Goal: Task Accomplishment & Management: Manage account settings

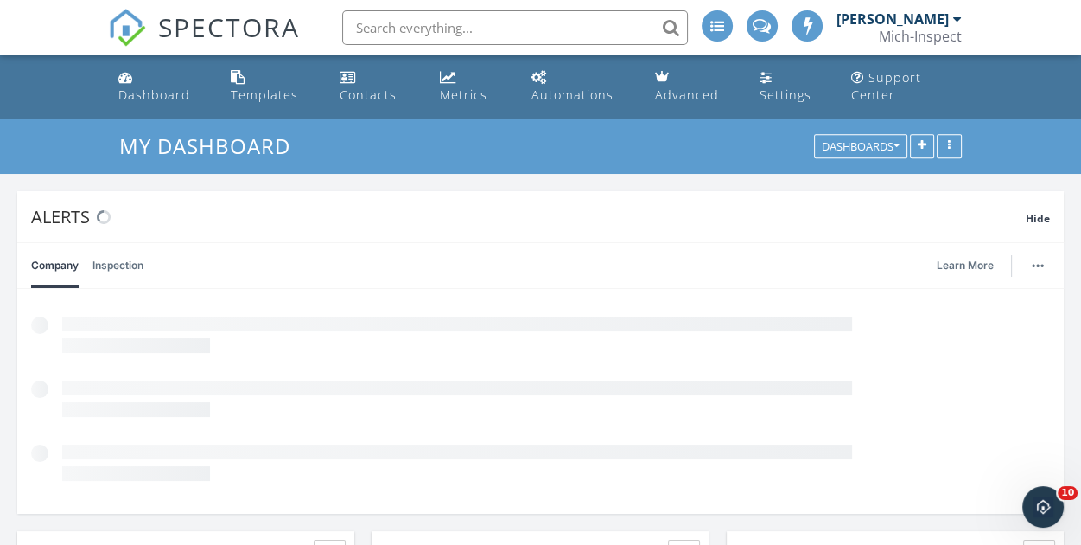
scroll to position [8, 9]
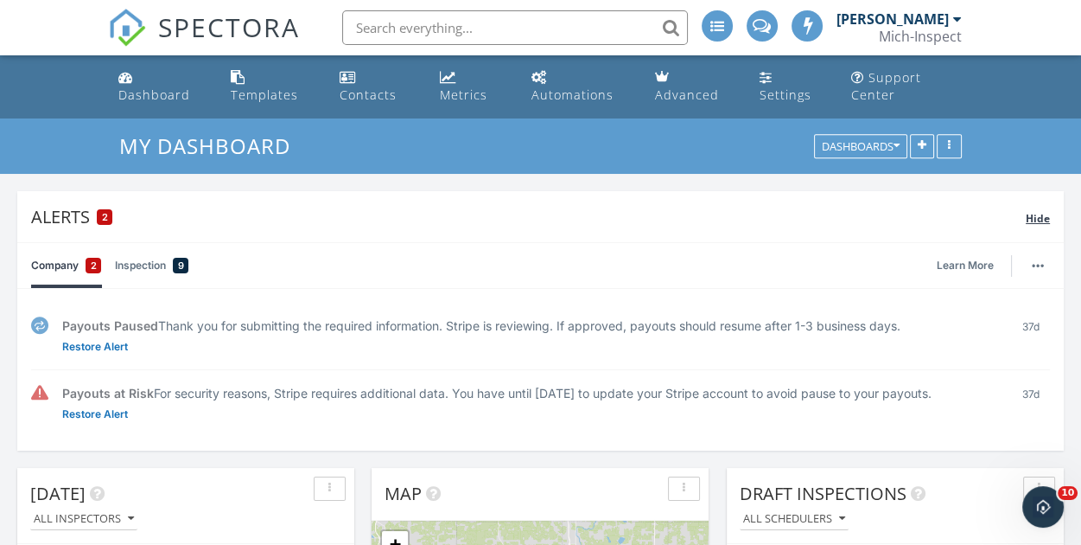
drag, startPoint x: 1035, startPoint y: 216, endPoint x: 1027, endPoint y: 220, distance: 8.9
click at [1034, 216] on span "Hide" at bounding box center [1038, 218] width 24 height 15
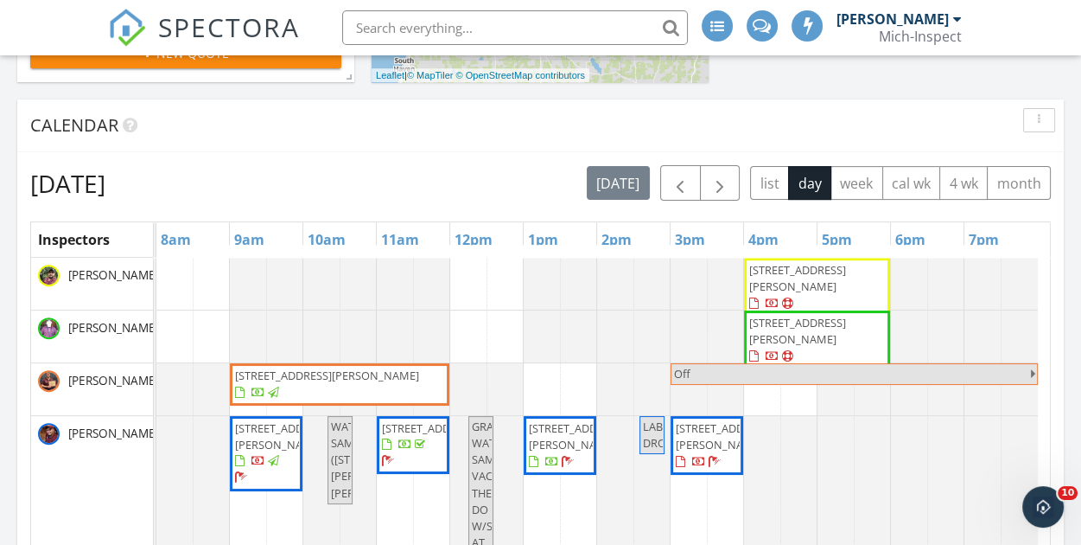
scroll to position [605, 0]
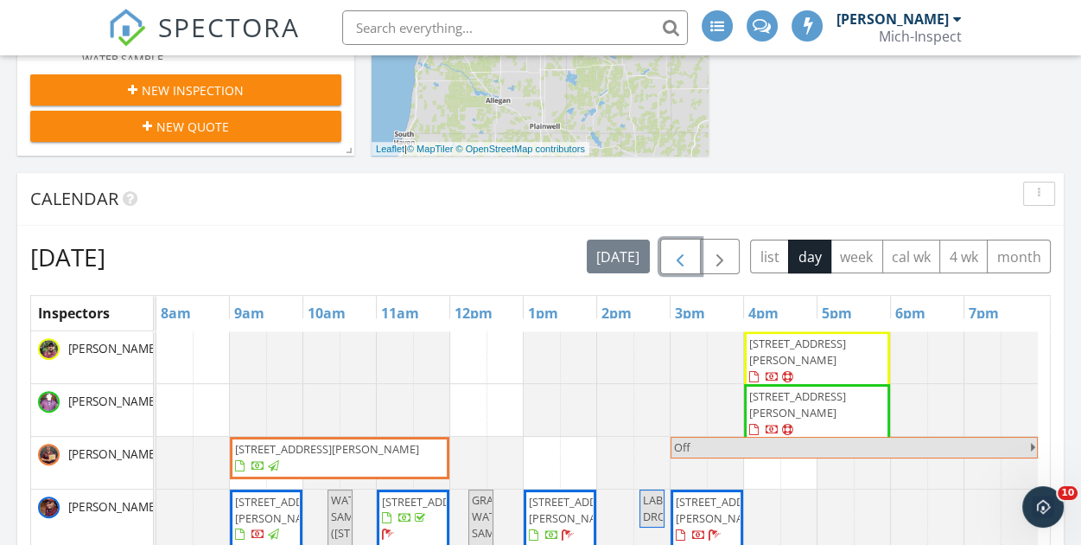
click at [678, 262] on span "button" at bounding box center [680, 256] width 21 height 21
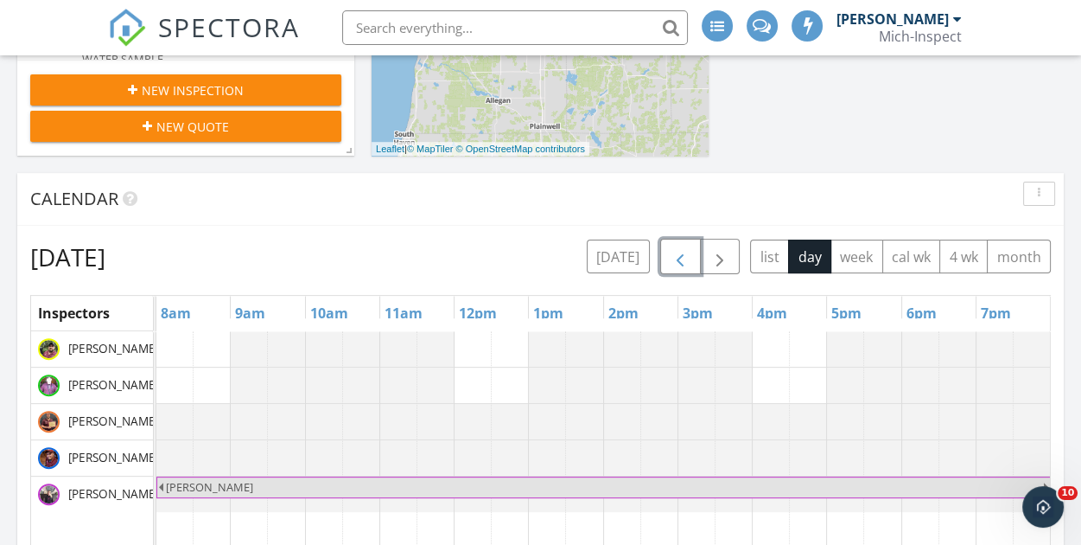
click at [678, 262] on span "button" at bounding box center [680, 256] width 21 height 21
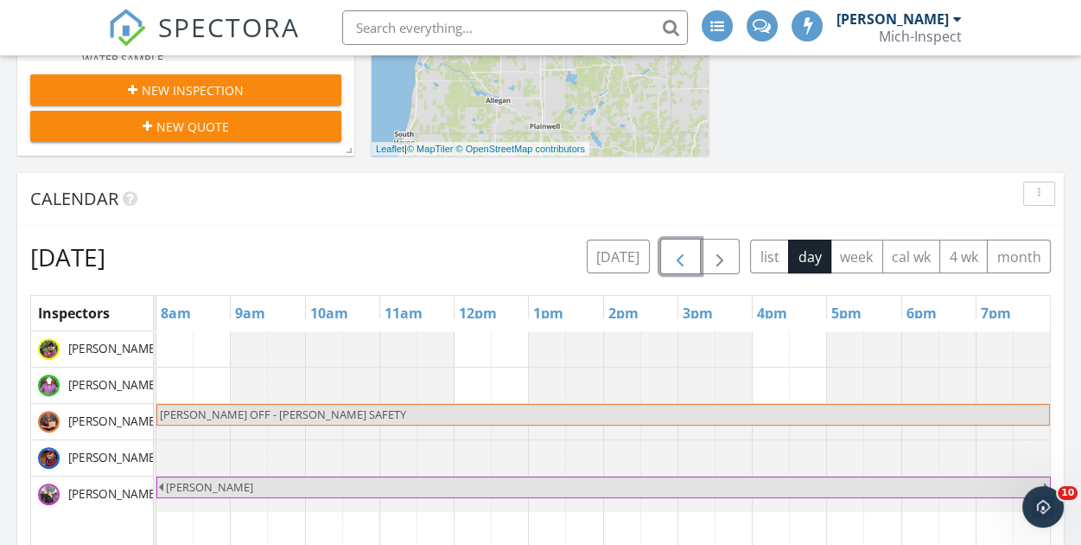
click at [678, 262] on span "button" at bounding box center [680, 256] width 21 height 21
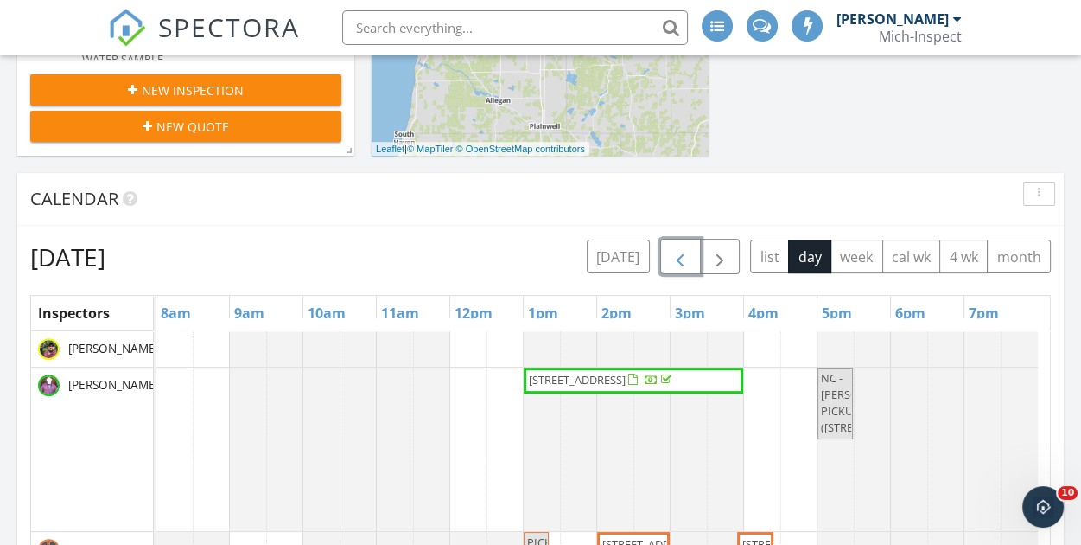
click at [678, 262] on span "button" at bounding box center [680, 256] width 21 height 21
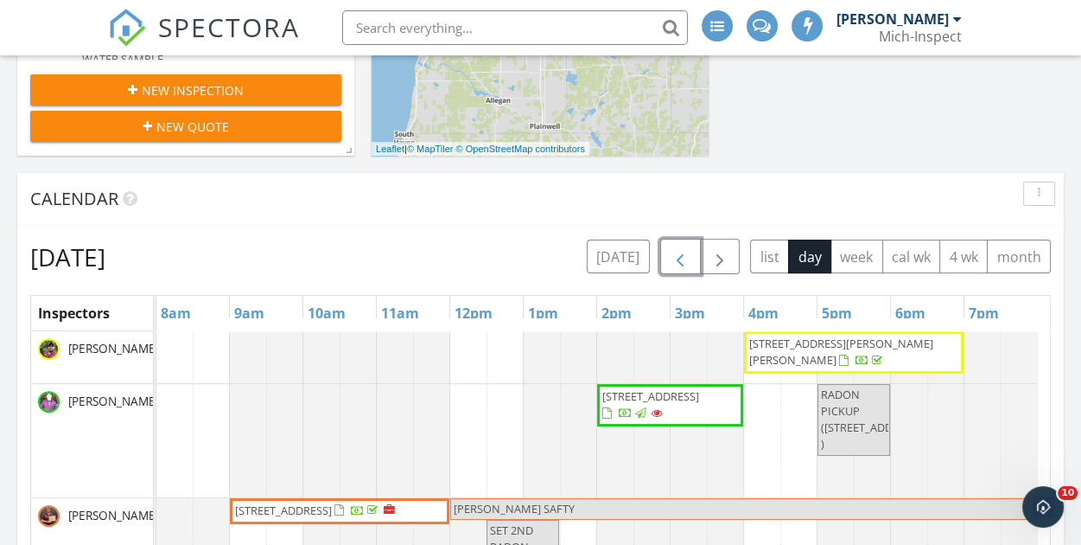
click at [678, 262] on span "button" at bounding box center [680, 256] width 21 height 21
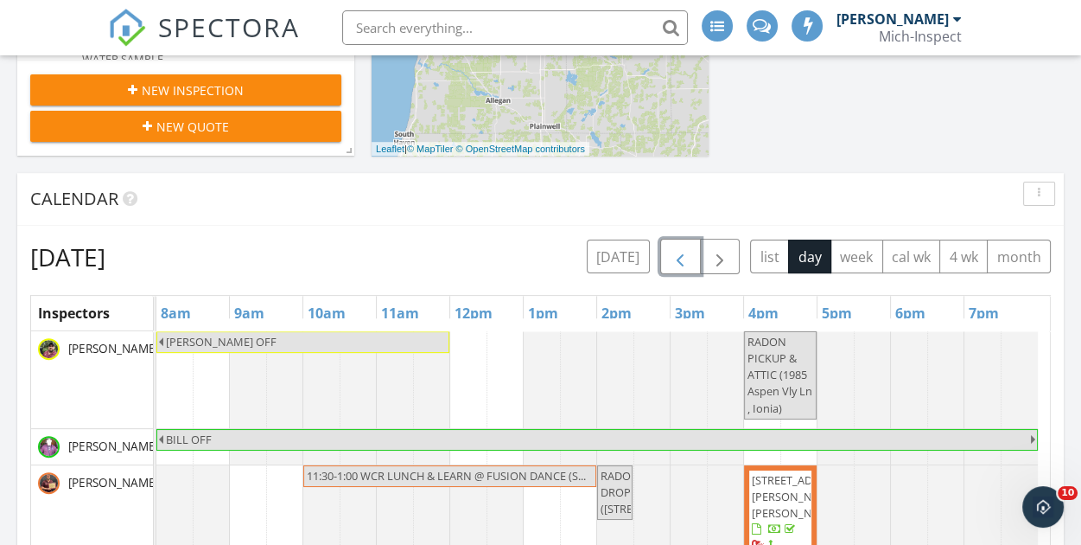
click at [678, 262] on span "button" at bounding box center [680, 256] width 21 height 21
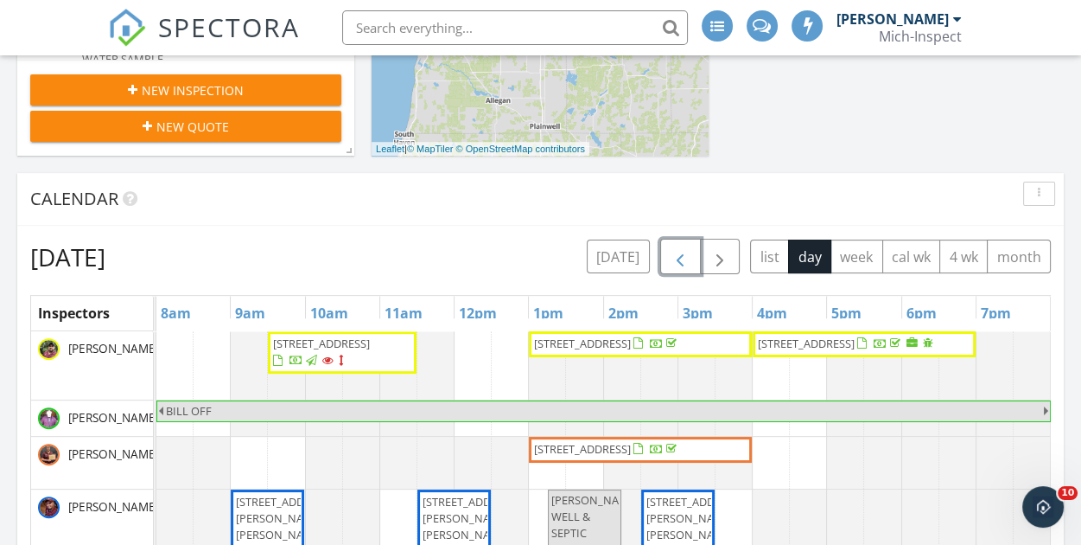
click at [678, 262] on span "button" at bounding box center [680, 256] width 21 height 21
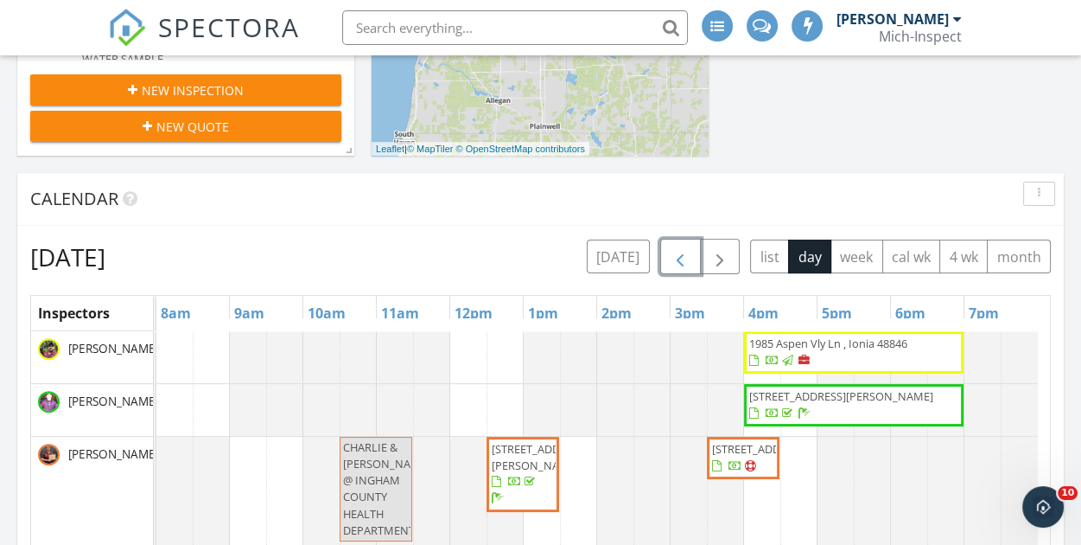
click at [678, 262] on span "button" at bounding box center [680, 256] width 21 height 21
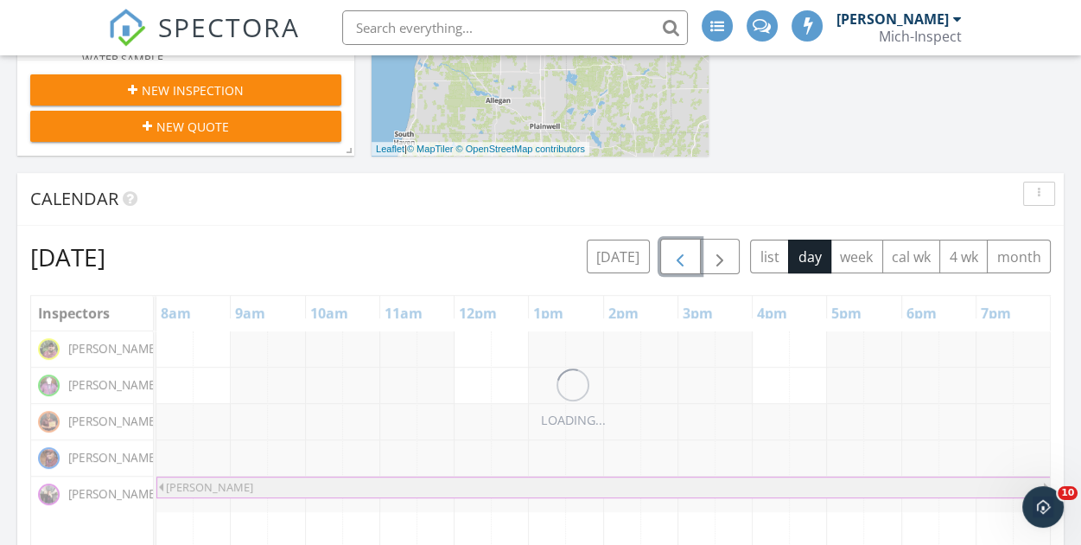
click at [678, 262] on span "button" at bounding box center [680, 256] width 21 height 21
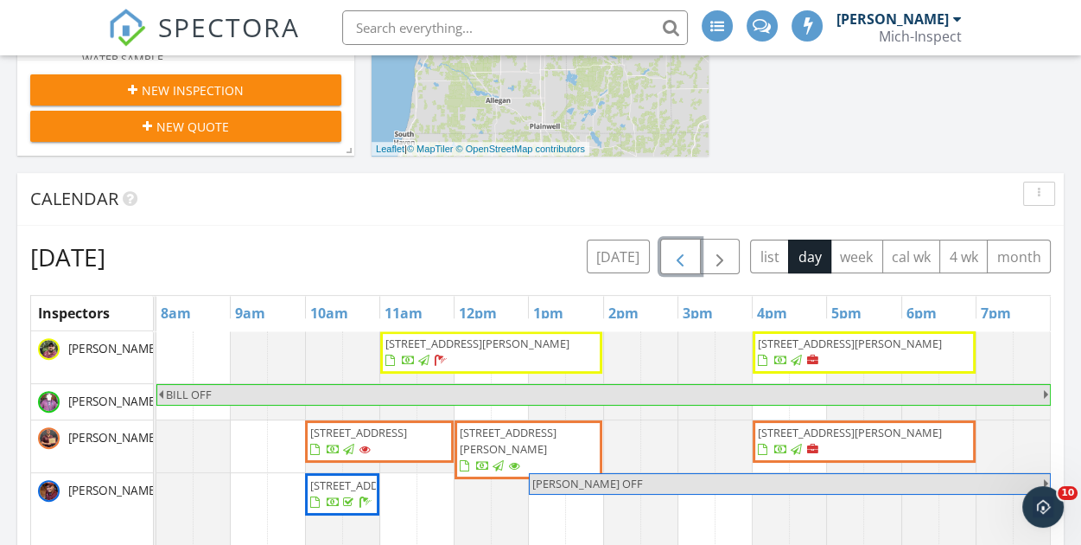
click at [678, 262] on span "button" at bounding box center [680, 256] width 21 height 21
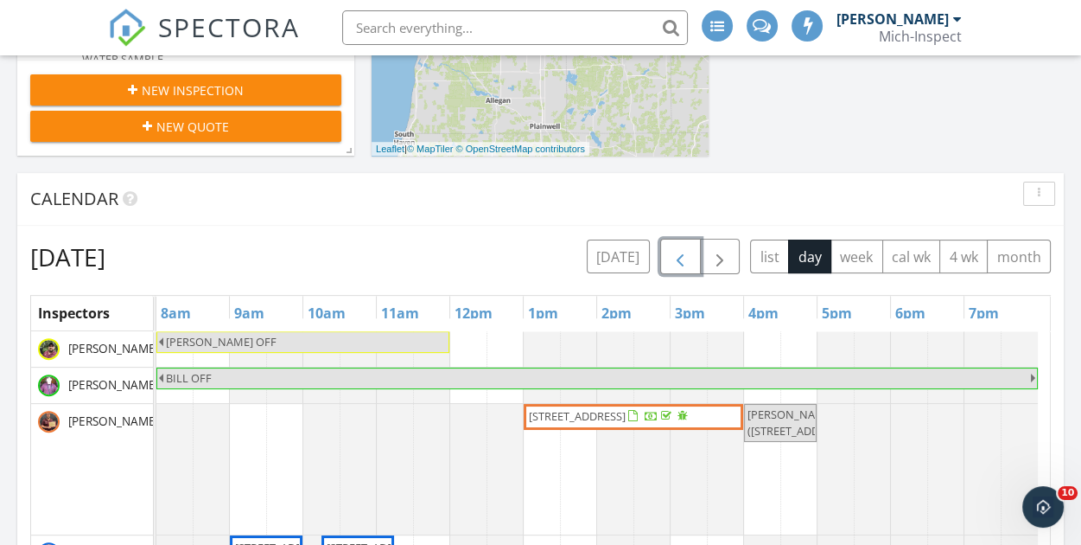
click at [678, 262] on span "button" at bounding box center [680, 256] width 21 height 21
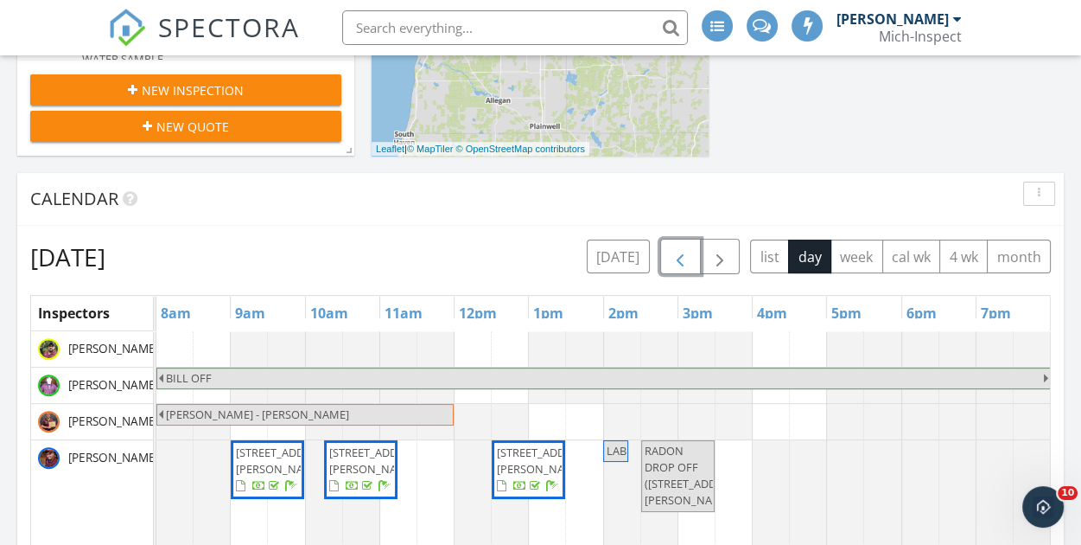
click at [678, 262] on span "button" at bounding box center [680, 256] width 21 height 21
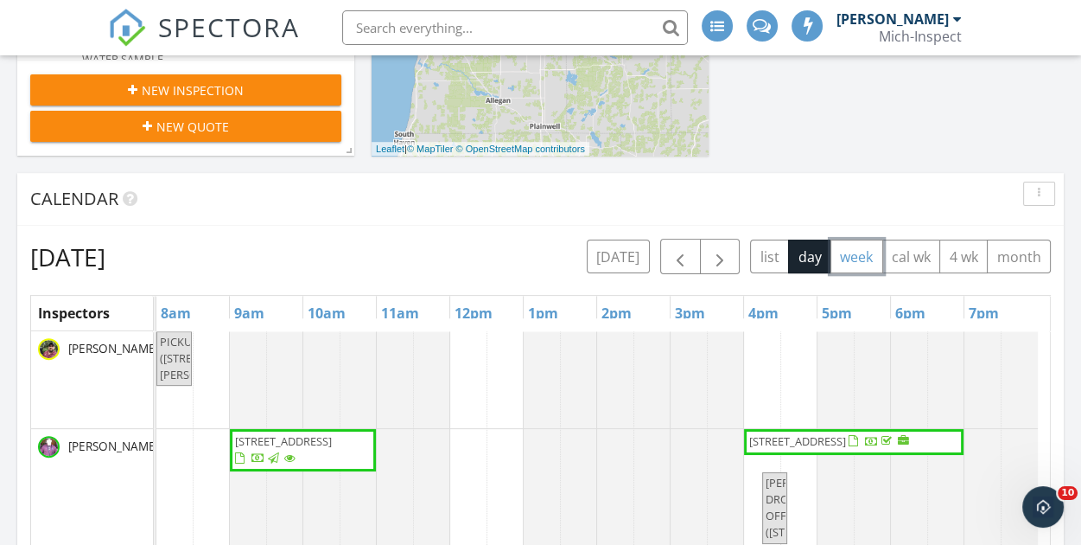
click at [864, 261] on button "week" at bounding box center [857, 256] width 53 height 34
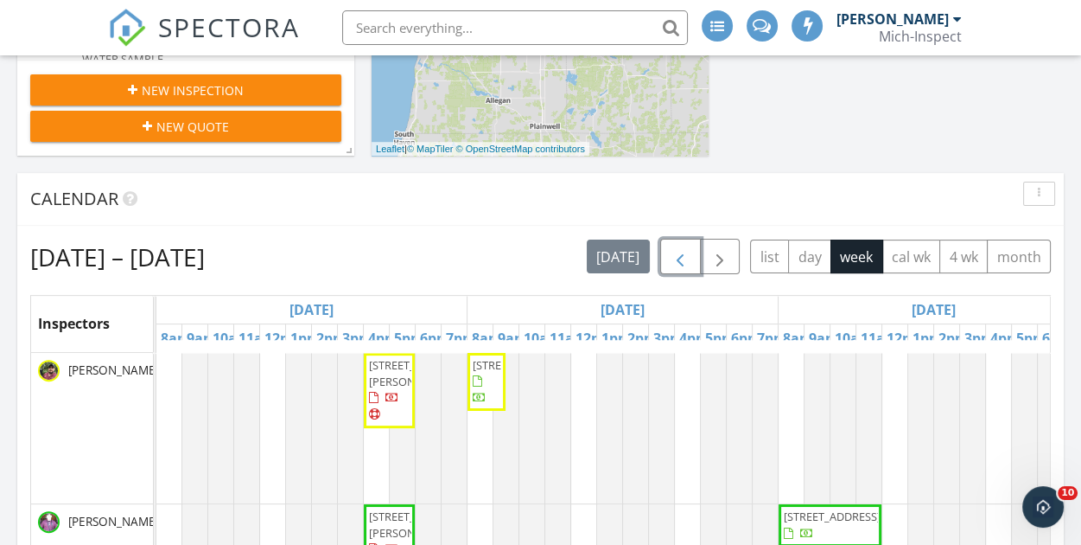
click at [685, 257] on span "button" at bounding box center [680, 256] width 21 height 21
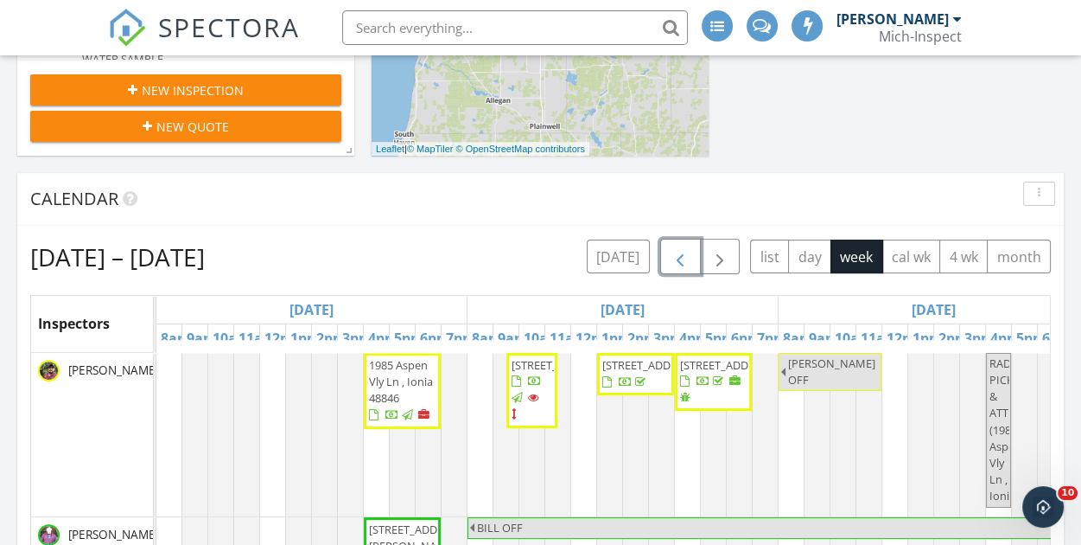
click at [685, 257] on span "button" at bounding box center [680, 256] width 21 height 21
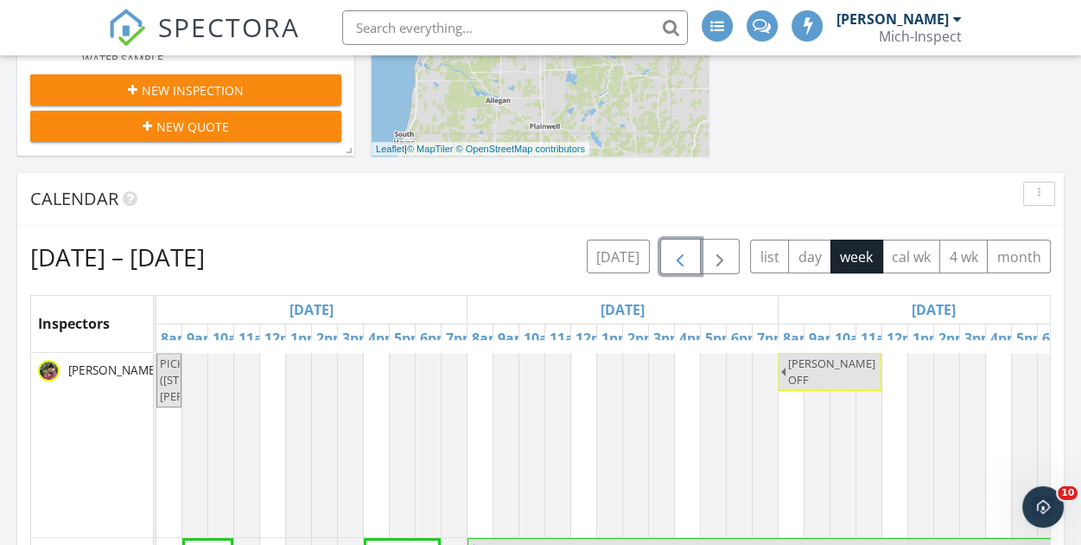
click at [685, 257] on span "button" at bounding box center [680, 256] width 21 height 21
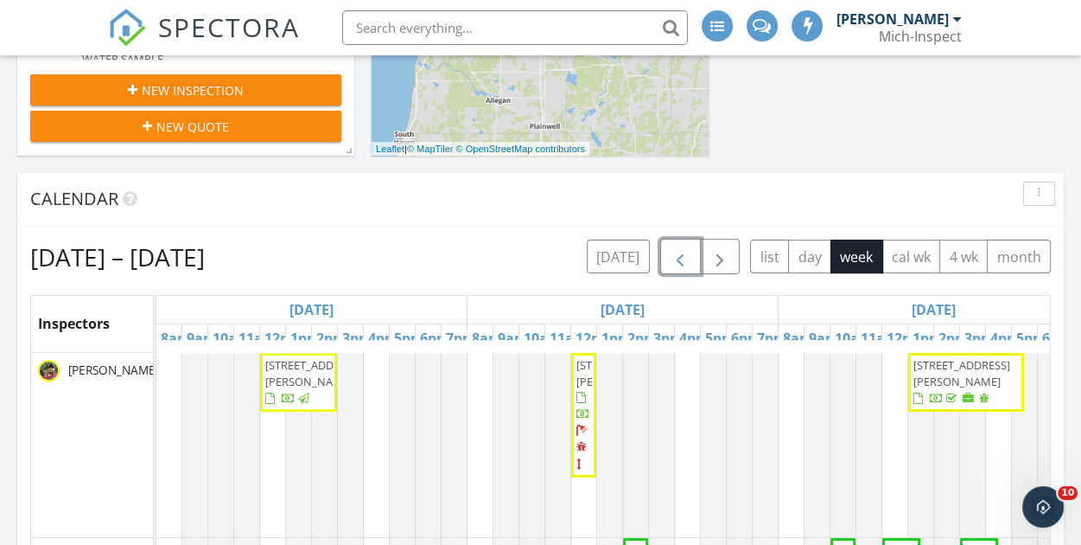
click at [685, 257] on span "button" at bounding box center [680, 256] width 21 height 21
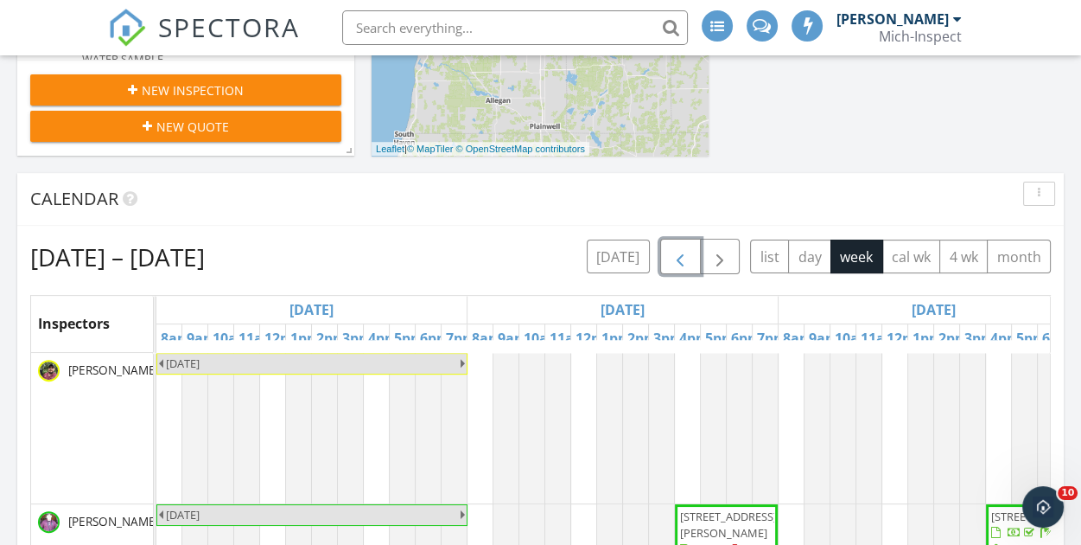
click at [685, 257] on span "button" at bounding box center [680, 256] width 21 height 21
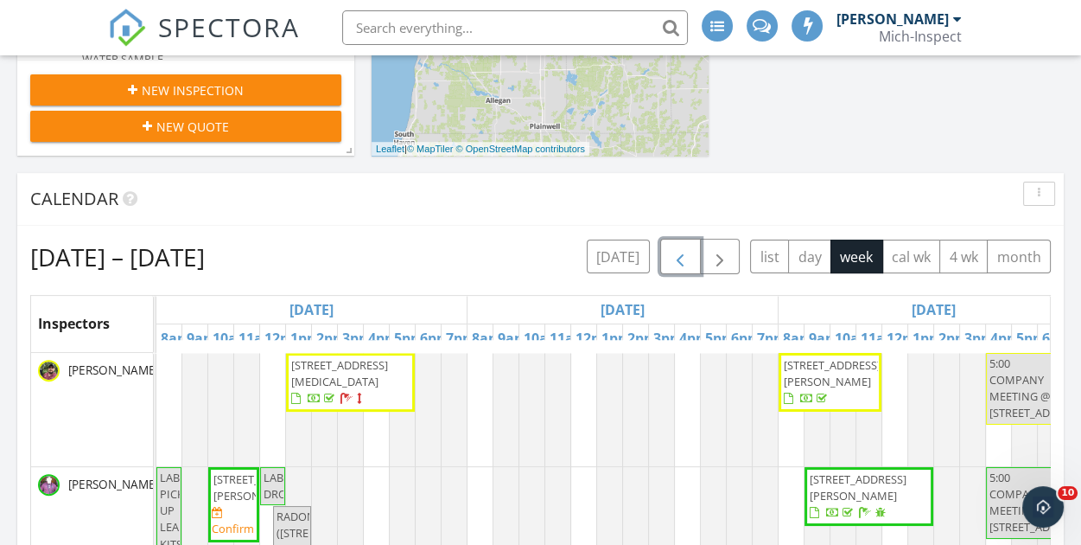
click at [685, 257] on span "button" at bounding box center [680, 256] width 21 height 21
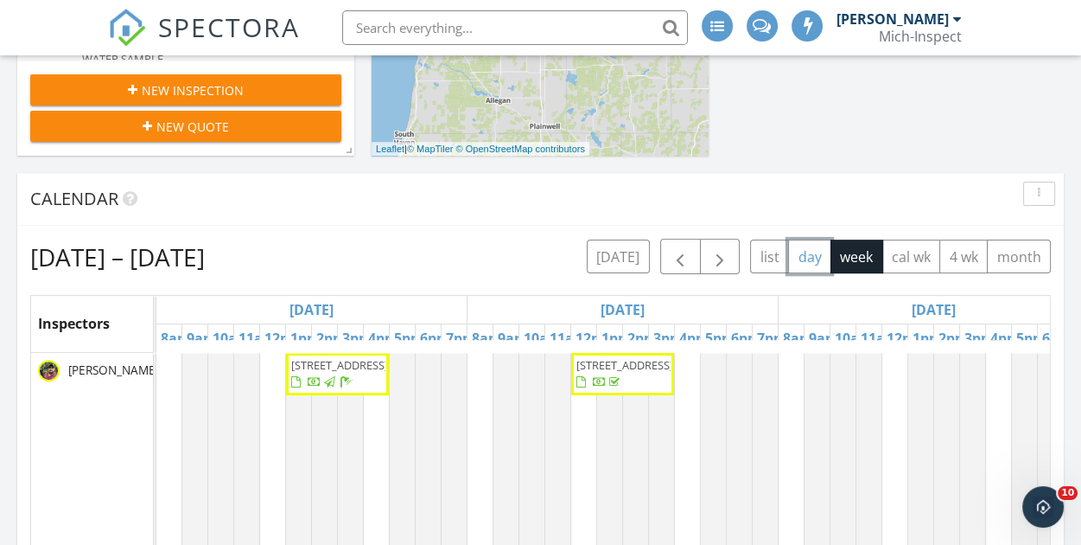
click at [812, 265] on button "day" at bounding box center [809, 256] width 43 height 34
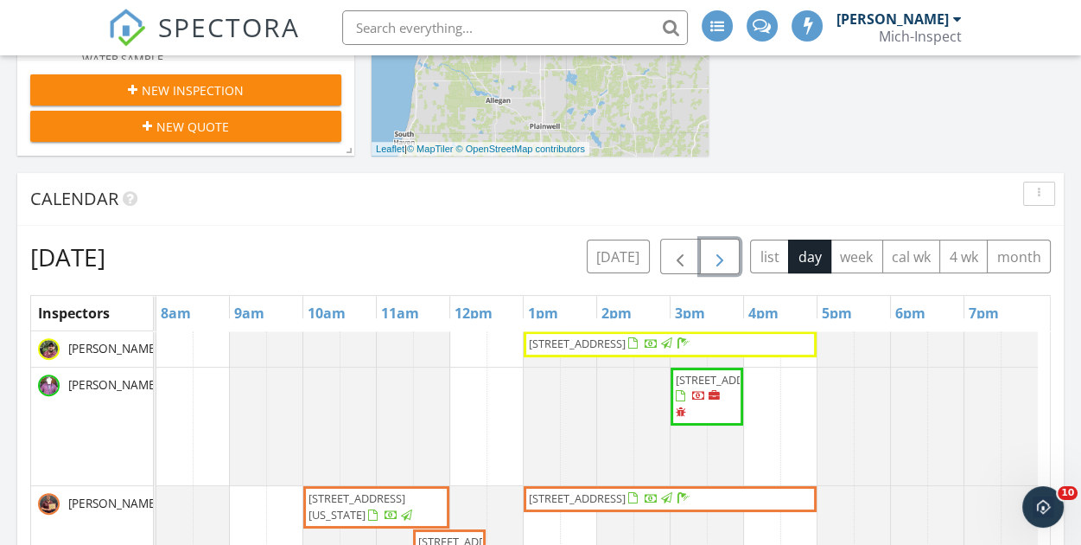
click at [722, 266] on span "button" at bounding box center [720, 256] width 21 height 21
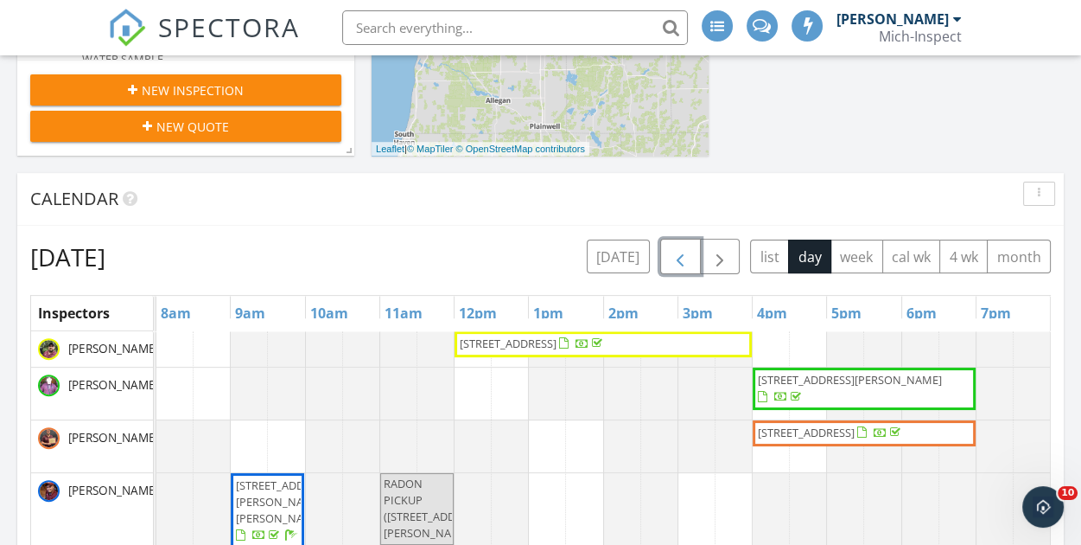
click at [689, 259] on span "button" at bounding box center [680, 256] width 21 height 21
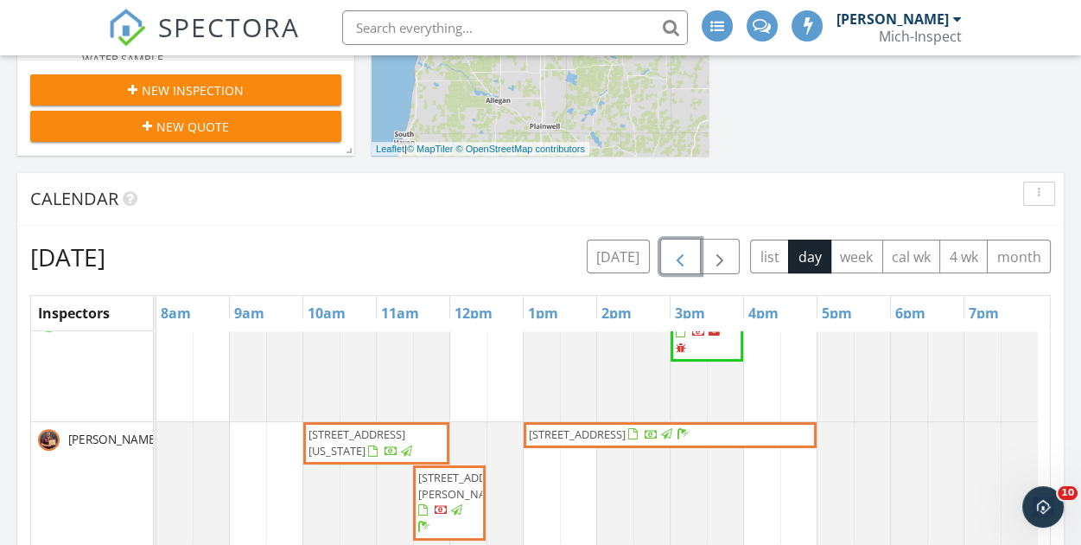
scroll to position [86, 0]
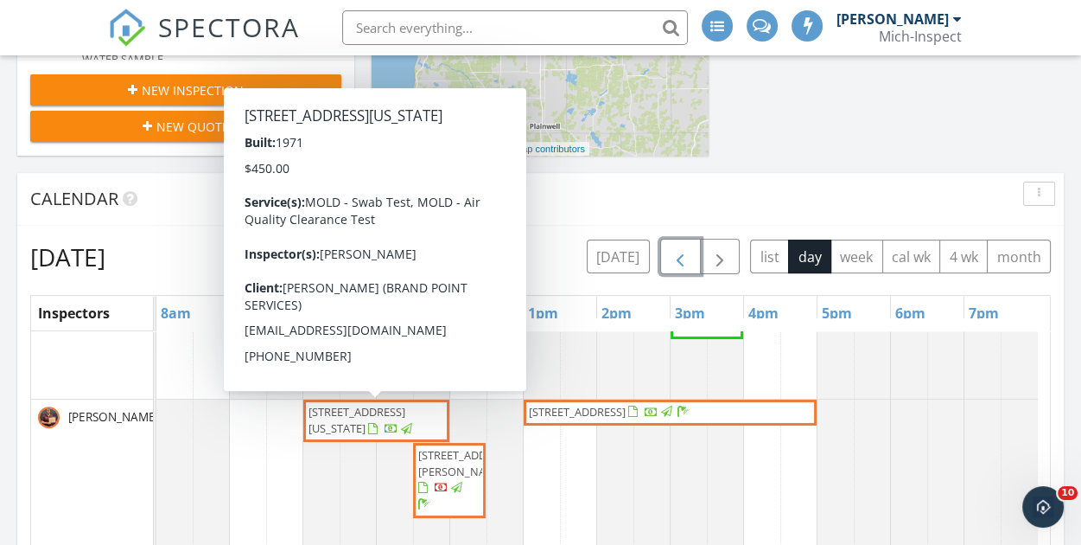
click at [387, 415] on span "120 N Michigan Ave, Big Rapids 49307" at bounding box center [357, 420] width 97 height 32
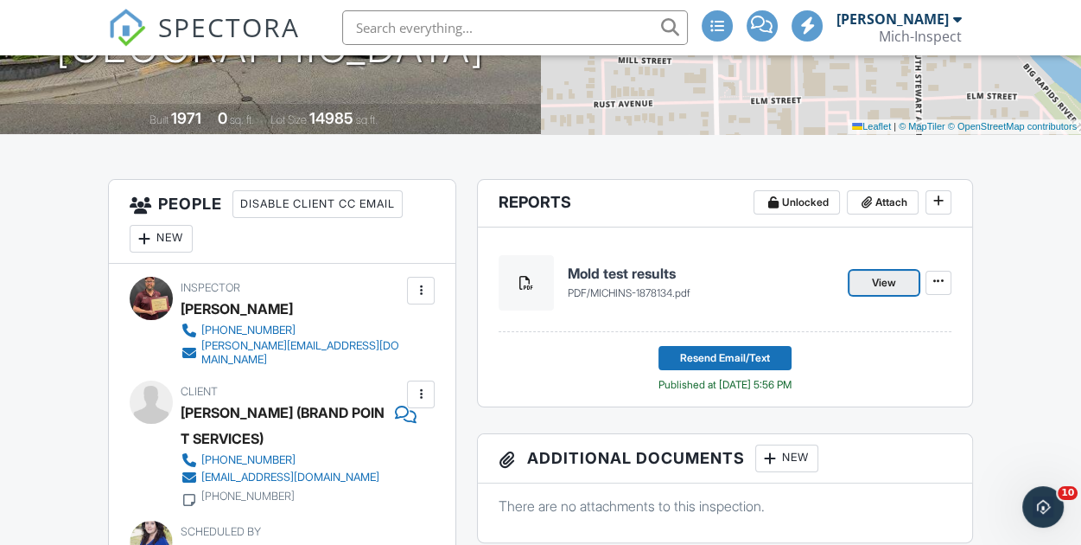
click at [889, 281] on span "View" at bounding box center [884, 282] width 24 height 17
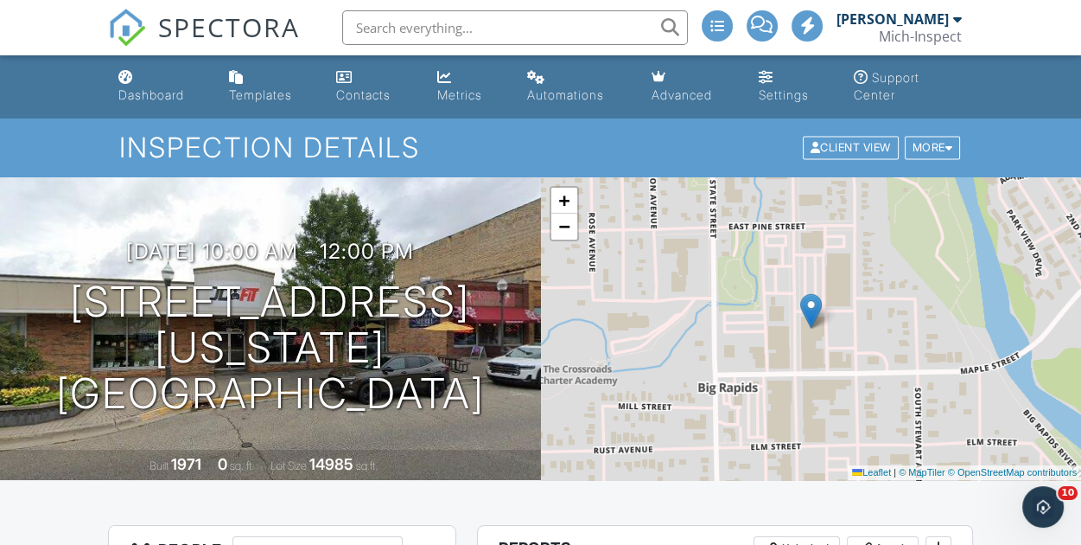
click at [444, 32] on input "text" at bounding box center [515, 27] width 346 height 35
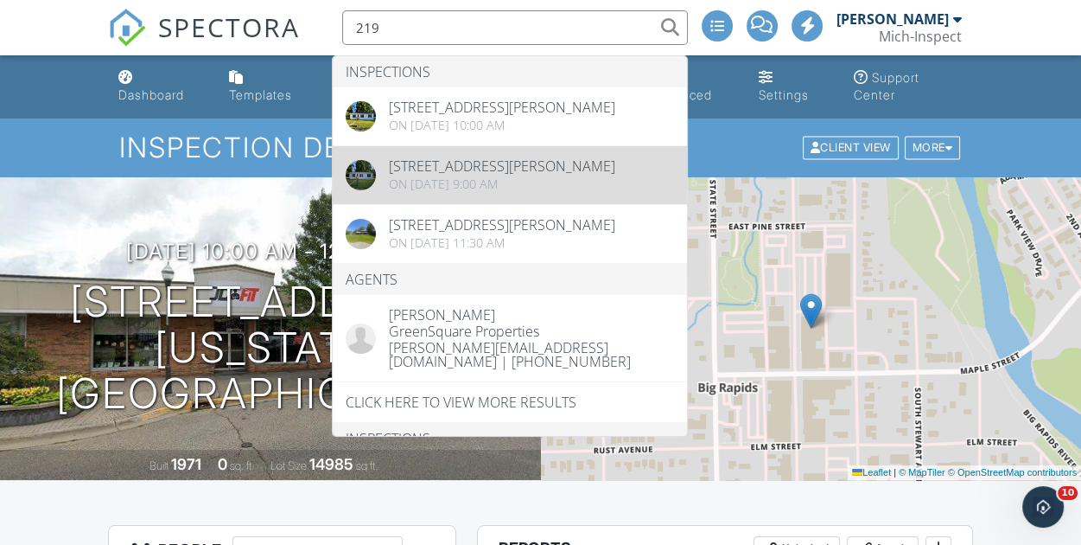
type input "219"
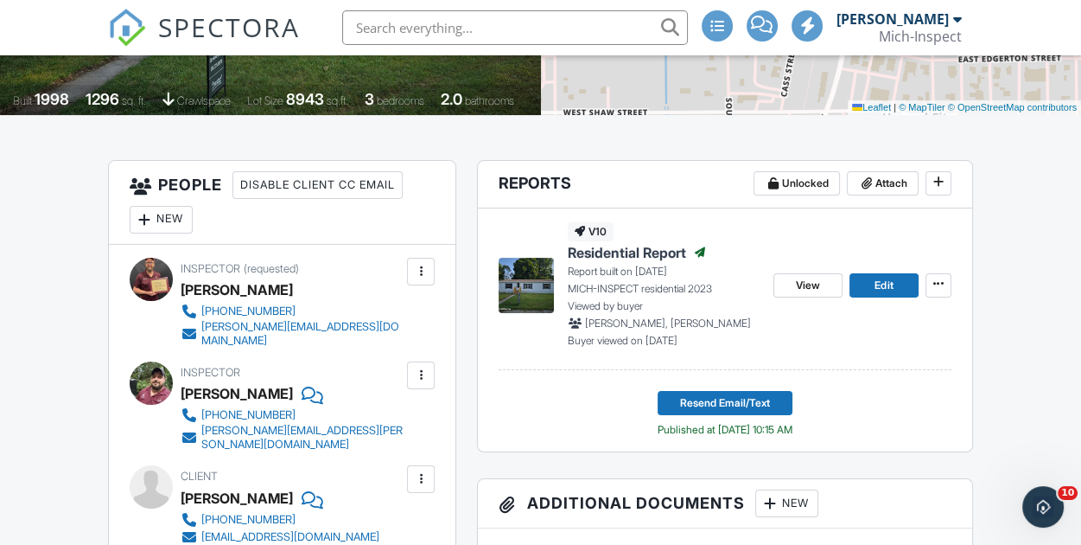
scroll to position [366, 0]
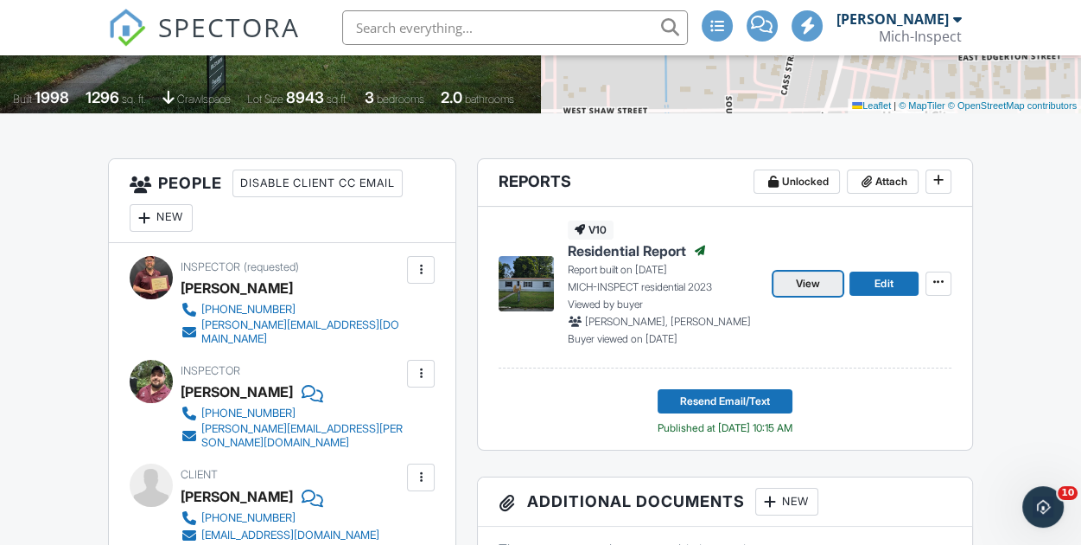
click at [786, 276] on link "View" at bounding box center [808, 283] width 69 height 24
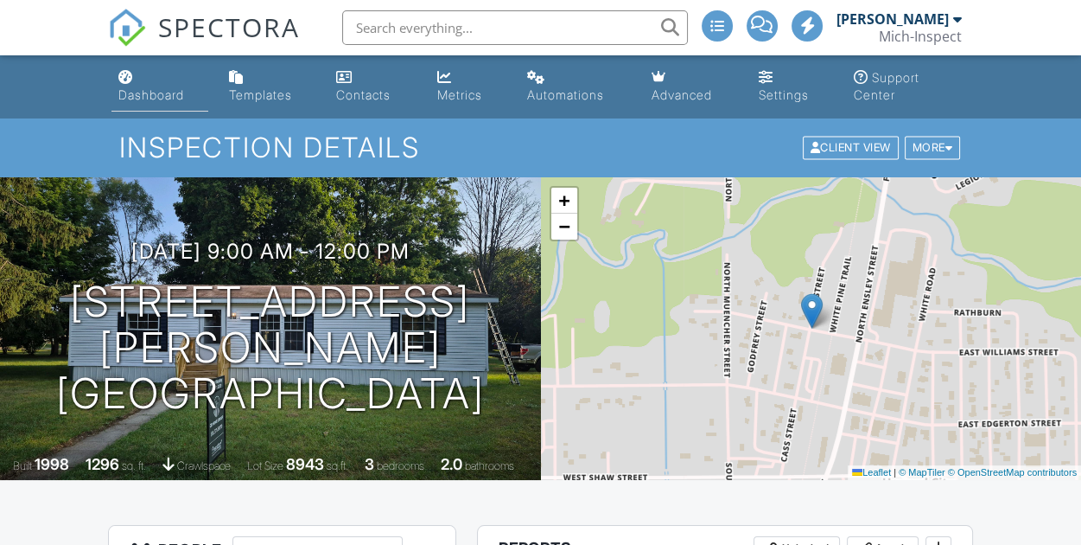
click at [133, 88] on div "Dashboard" at bounding box center [151, 94] width 66 height 15
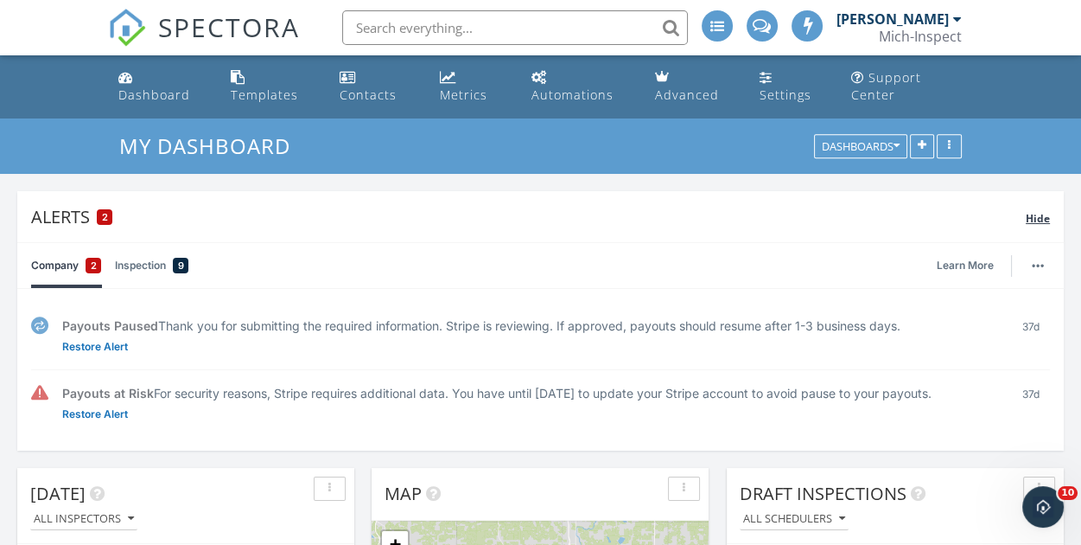
click at [1030, 218] on span "Hide" at bounding box center [1038, 218] width 24 height 15
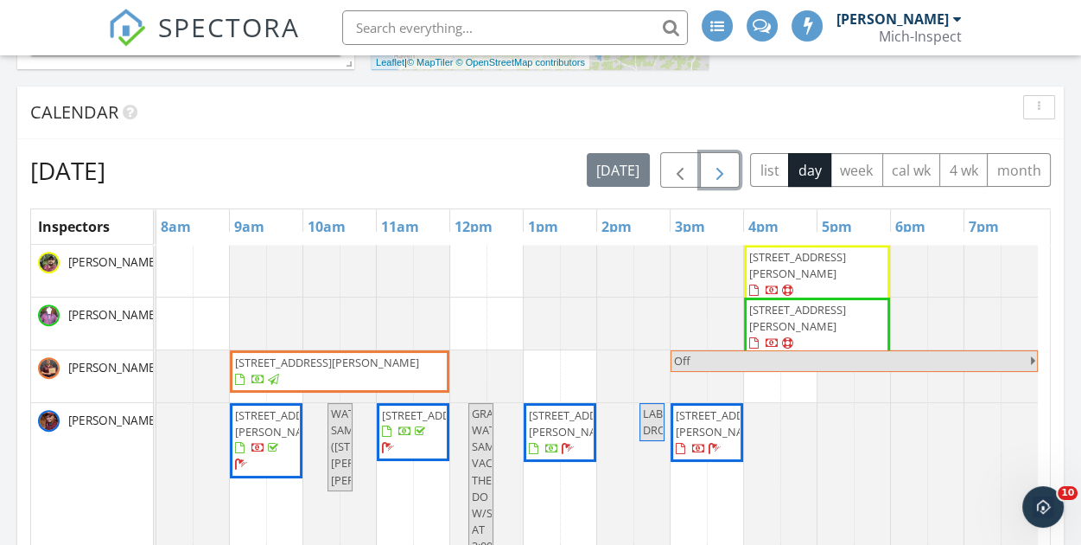
click at [726, 179] on span "button" at bounding box center [720, 170] width 21 height 21
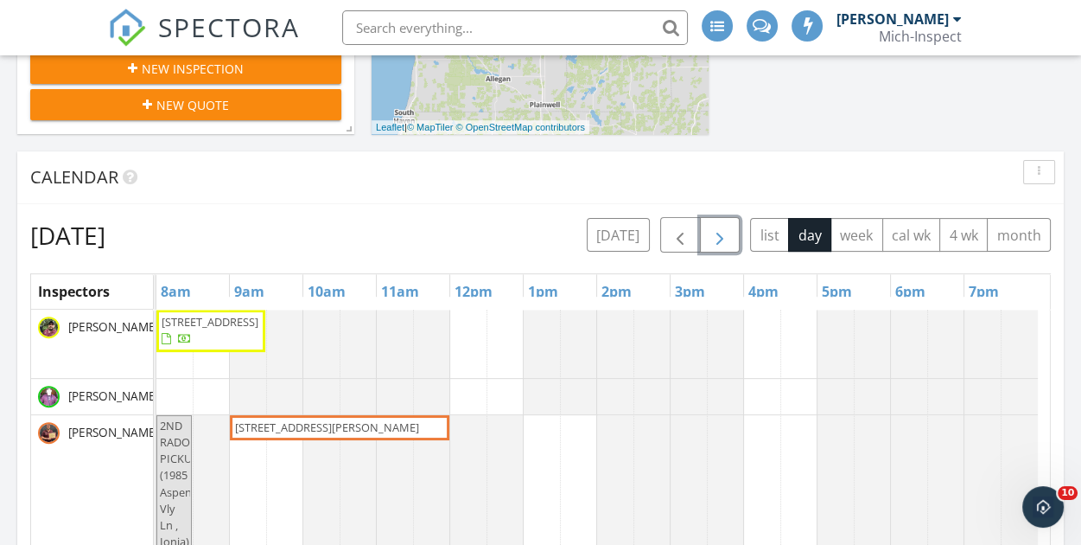
scroll to position [691, 0]
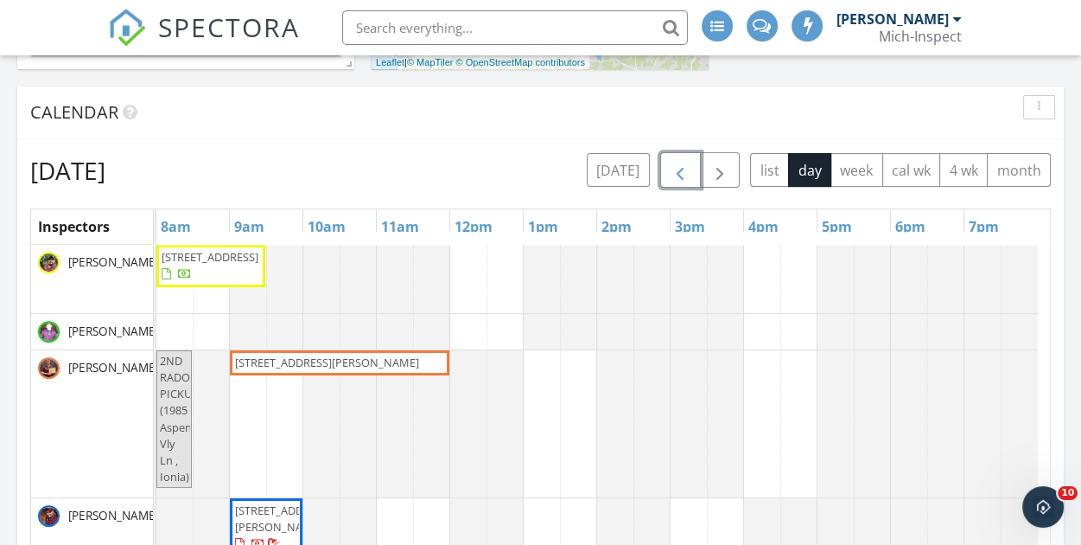
click at [691, 175] on span "button" at bounding box center [680, 170] width 21 height 21
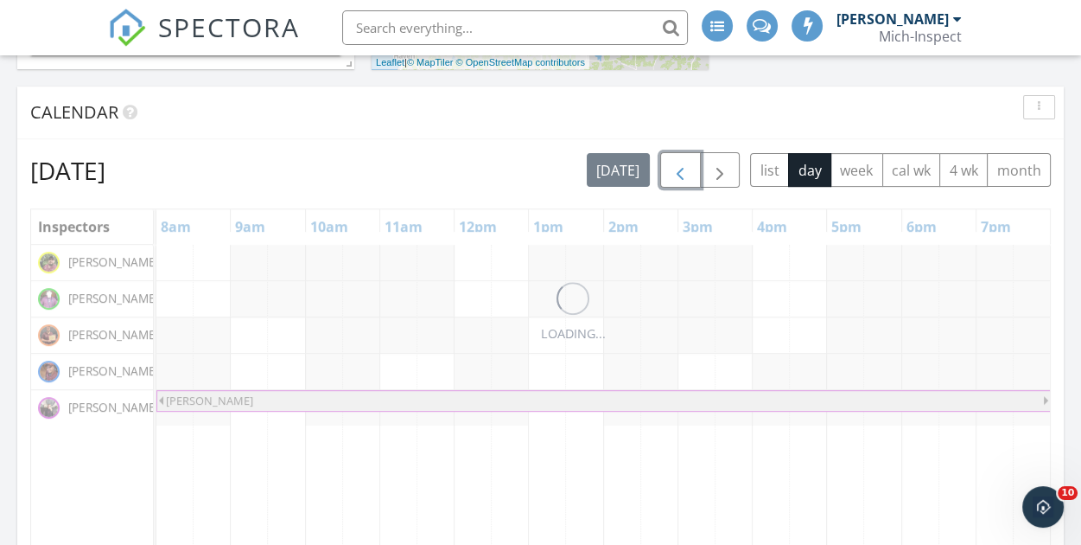
click at [691, 175] on span "button" at bounding box center [680, 170] width 21 height 21
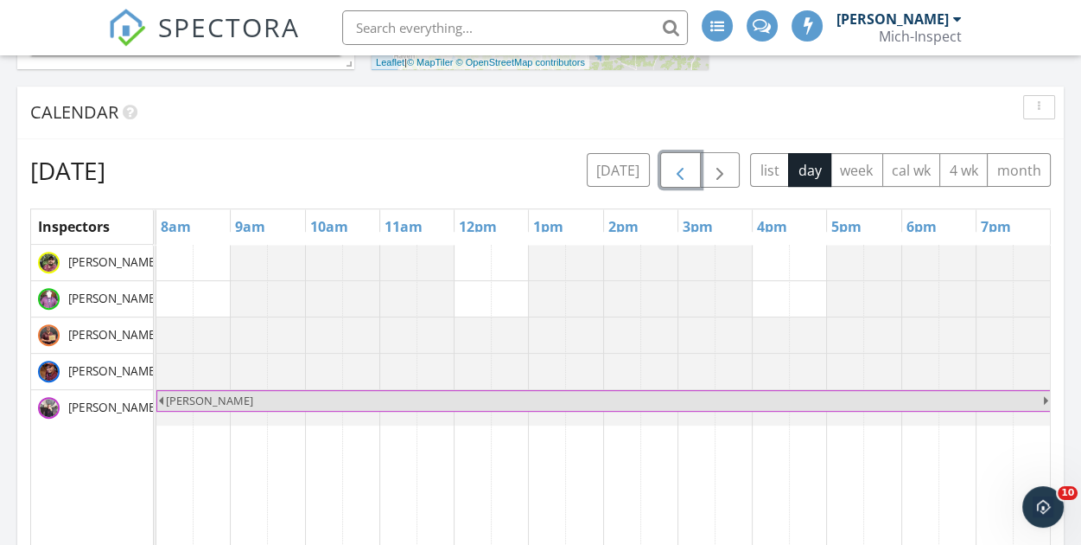
click at [691, 175] on span "button" at bounding box center [680, 170] width 21 height 21
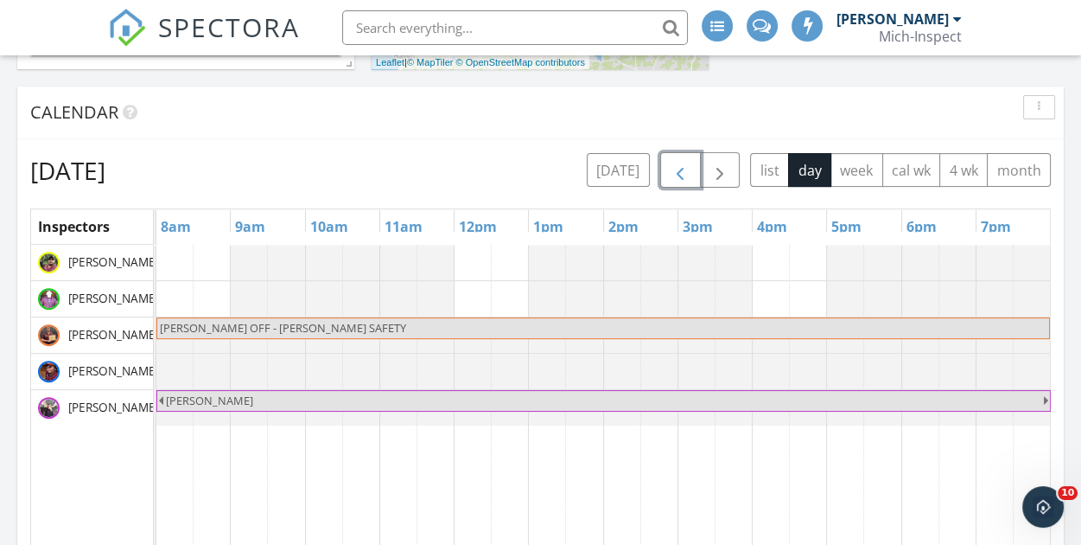
click at [691, 175] on span "button" at bounding box center [680, 170] width 21 height 21
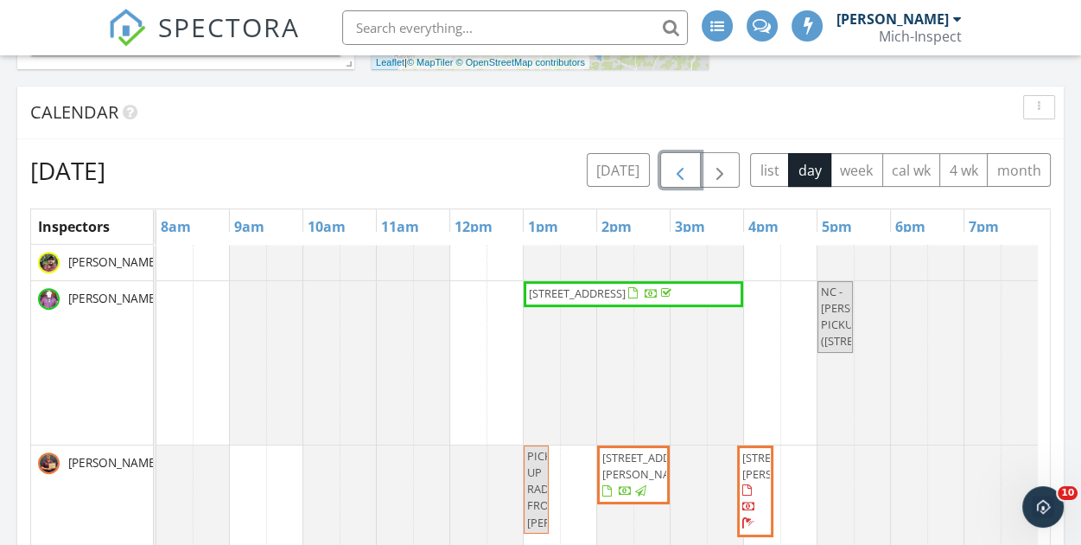
click at [691, 175] on span "button" at bounding box center [680, 170] width 21 height 21
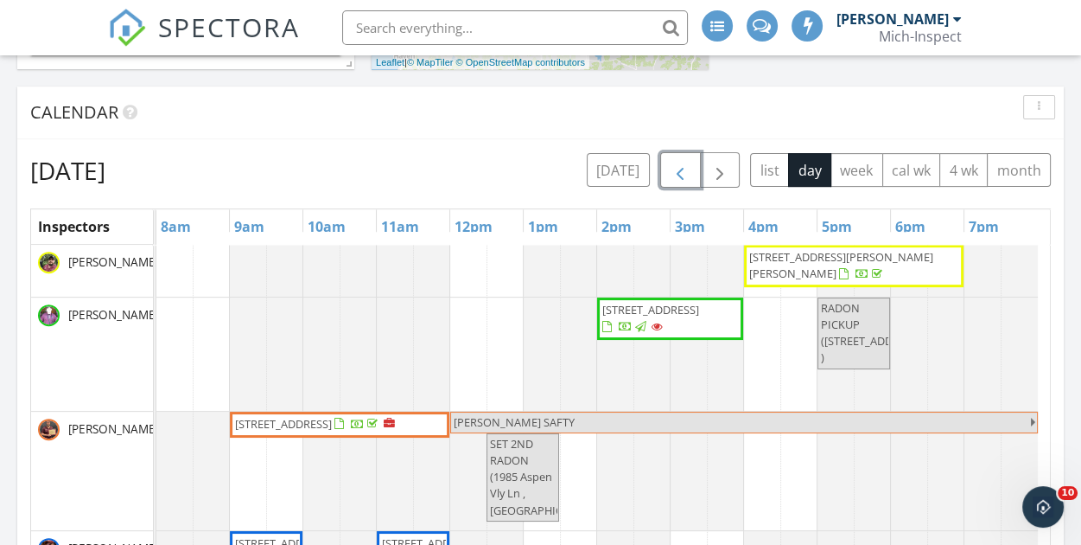
click at [691, 175] on span "button" at bounding box center [680, 170] width 21 height 21
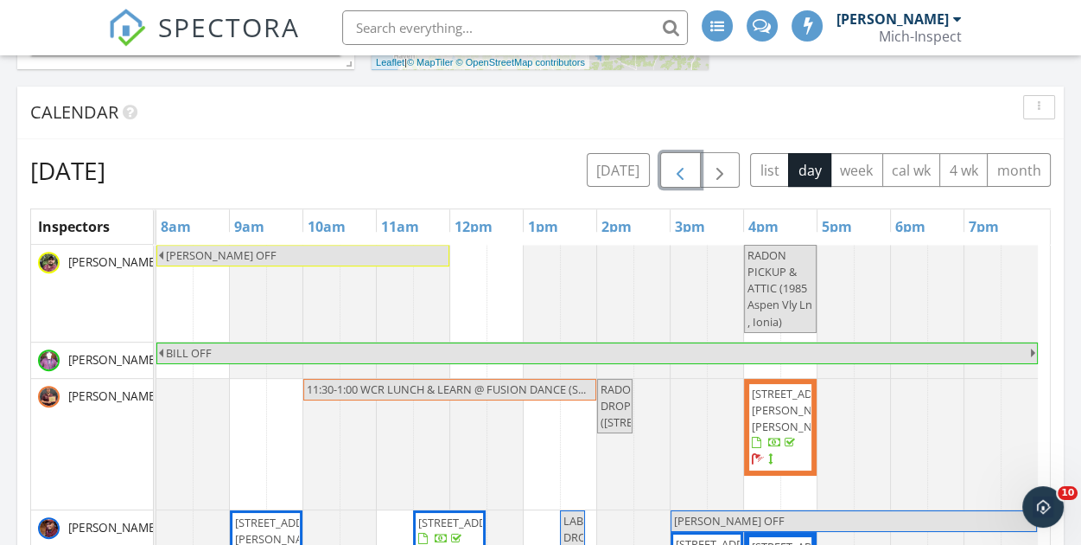
click at [691, 175] on span "button" at bounding box center [680, 170] width 21 height 21
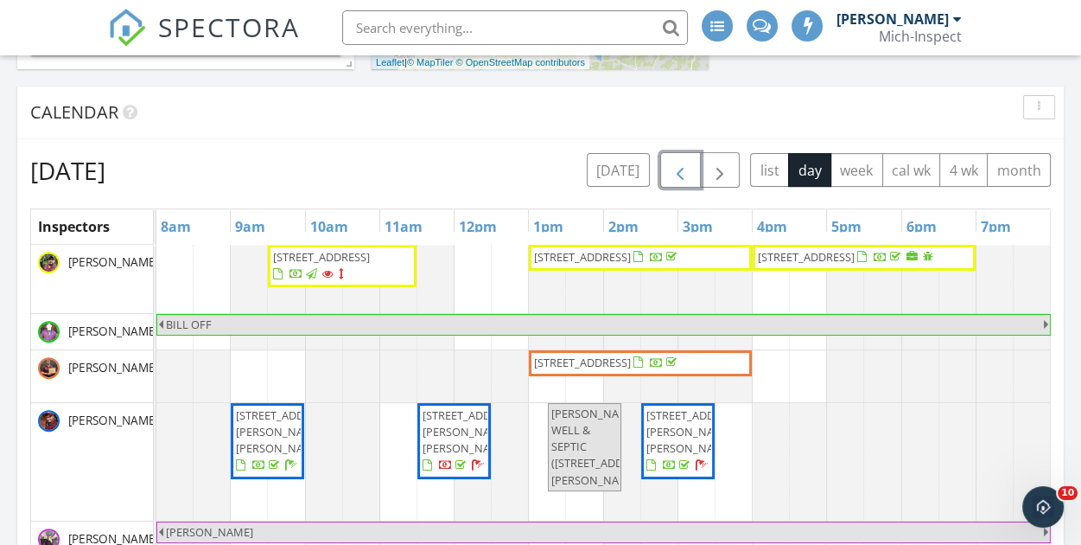
click at [691, 175] on span "button" at bounding box center [680, 170] width 21 height 21
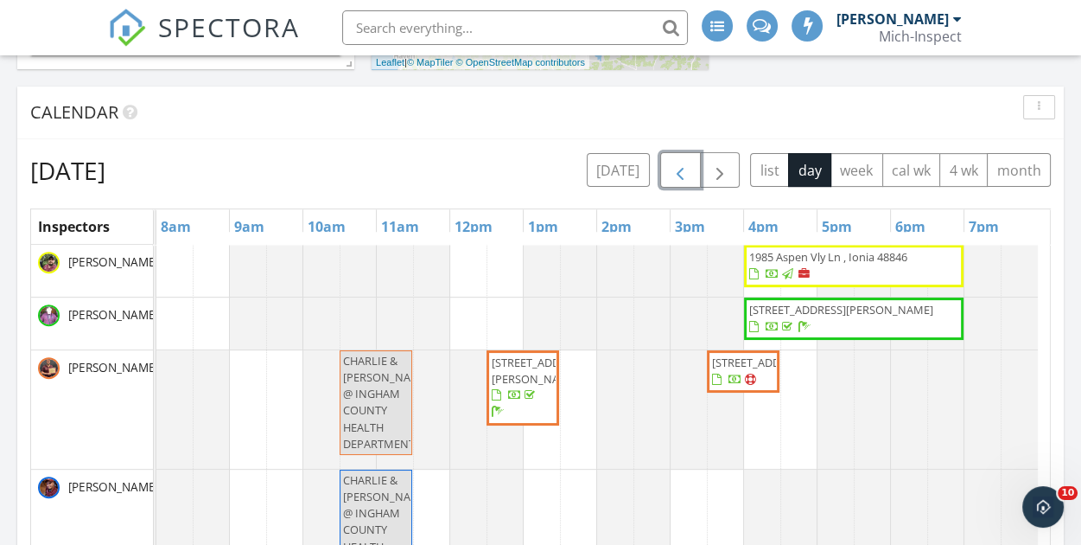
click at [744, 388] on span "[STREET_ADDRESS]" at bounding box center [743, 371] width 66 height 34
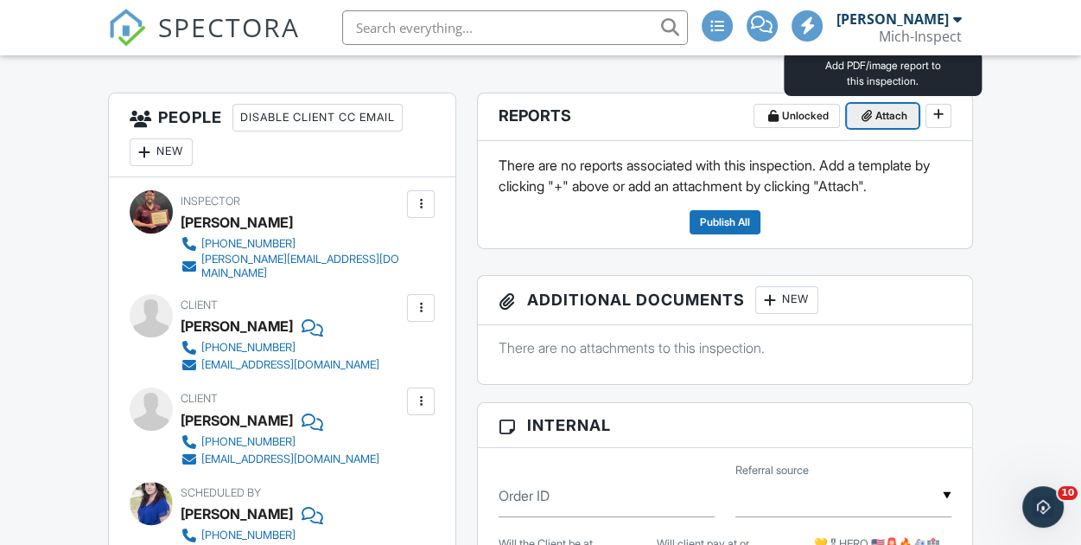
click at [876, 115] on span "Attach" at bounding box center [892, 115] width 32 height 17
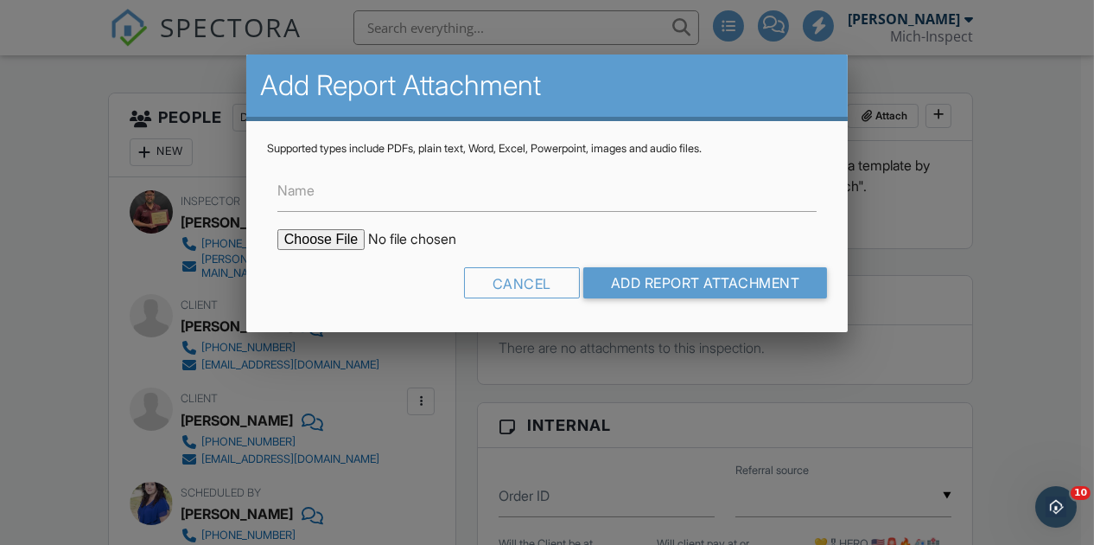
click at [300, 189] on label "Name" at bounding box center [295, 190] width 37 height 19
click at [300, 189] on input "Name" at bounding box center [546, 190] width 539 height 42
type input "Asbestos report"
click at [332, 239] on input "file" at bounding box center [424, 239] width 294 height 21
type input "C:\fakepath\MICHINS_1896238.pdf"
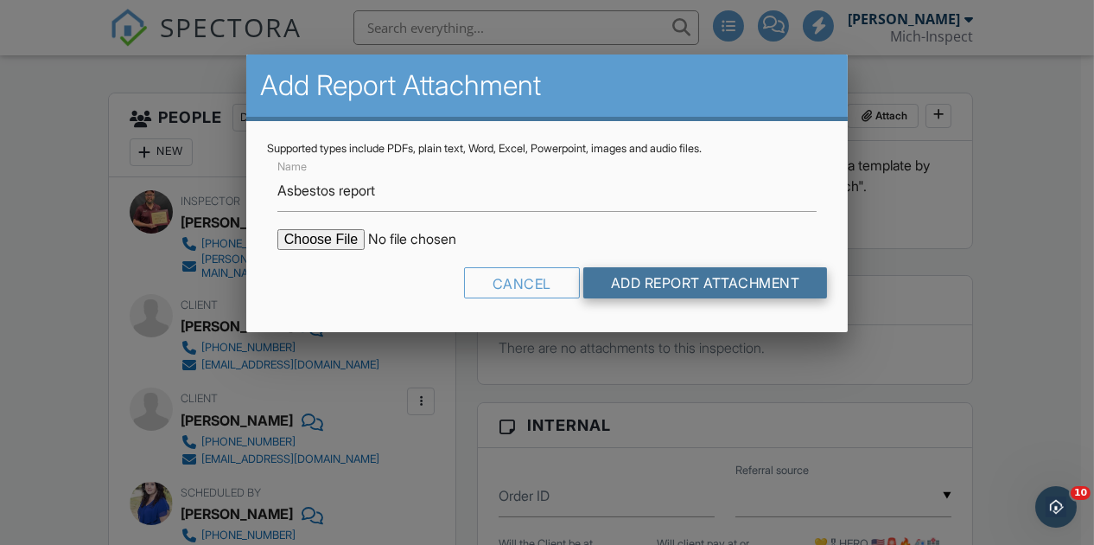
click at [697, 281] on input "Add Report Attachment" at bounding box center [705, 282] width 245 height 31
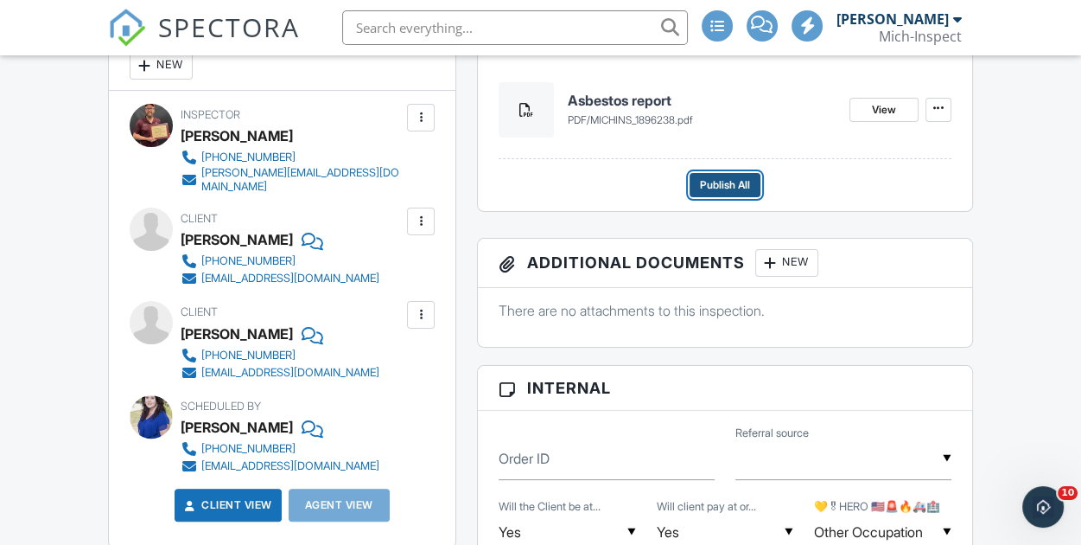
click at [730, 181] on span "Publish All" at bounding box center [725, 184] width 50 height 17
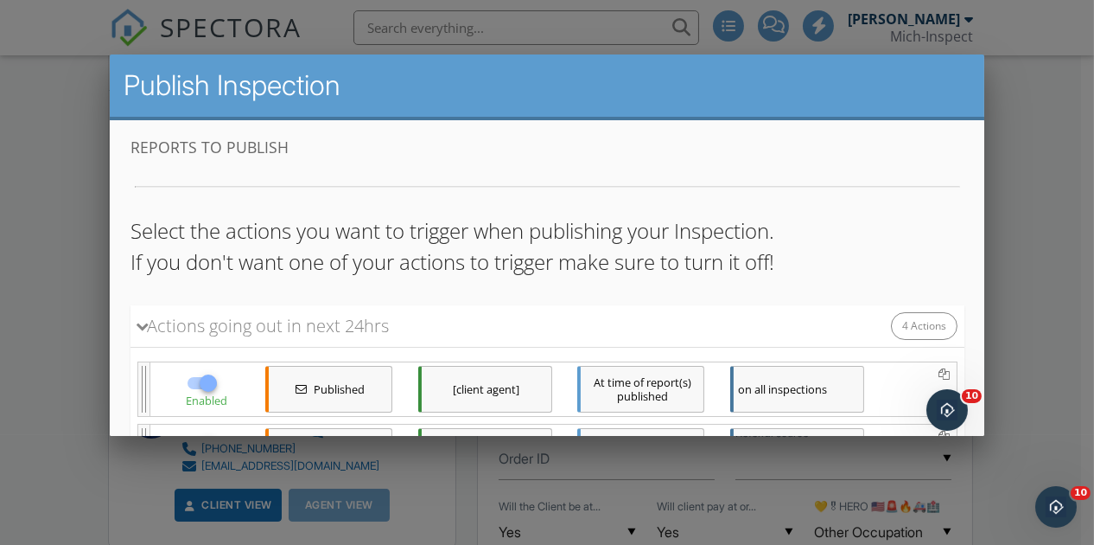
scroll to position [269, 0]
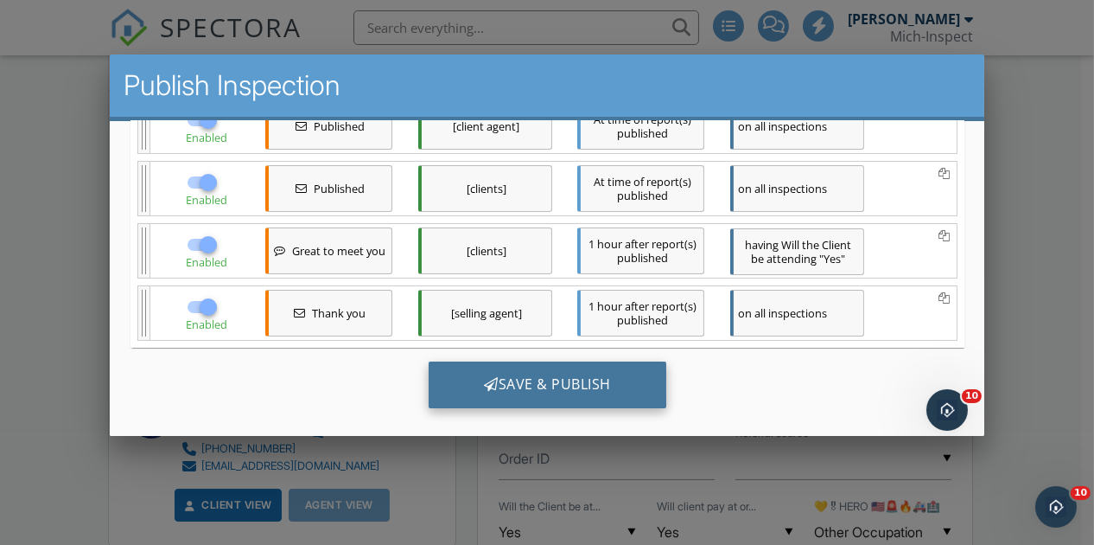
click at [568, 372] on div "Save & Publish" at bounding box center [547, 383] width 238 height 47
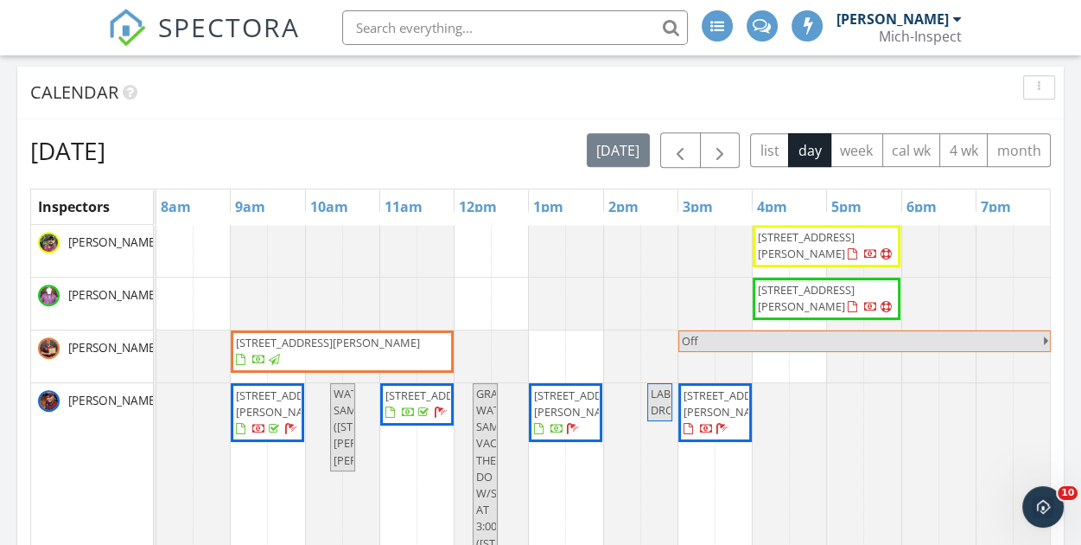
scroll to position [973, 0]
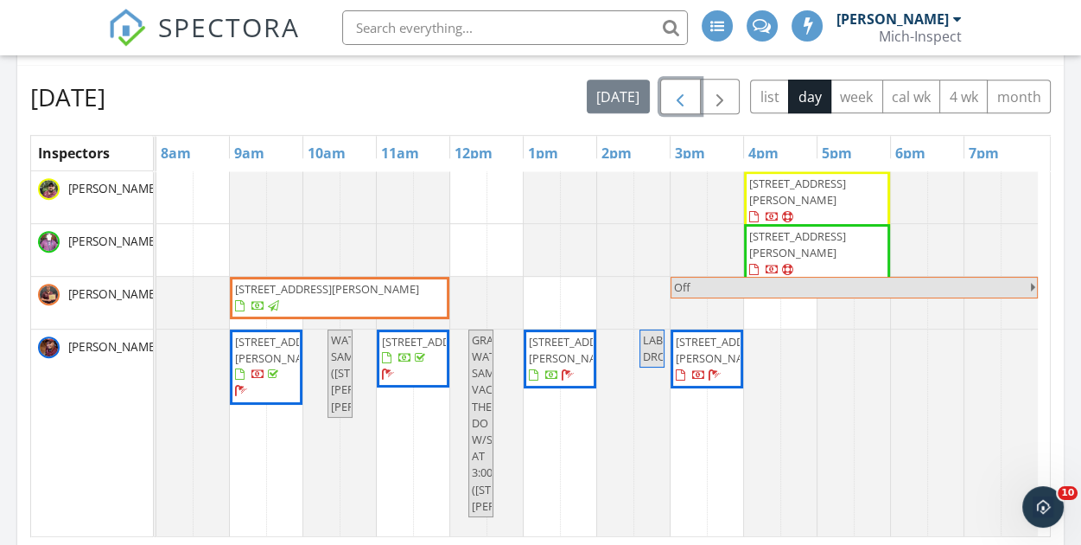
click at [691, 90] on span "button" at bounding box center [680, 96] width 21 height 21
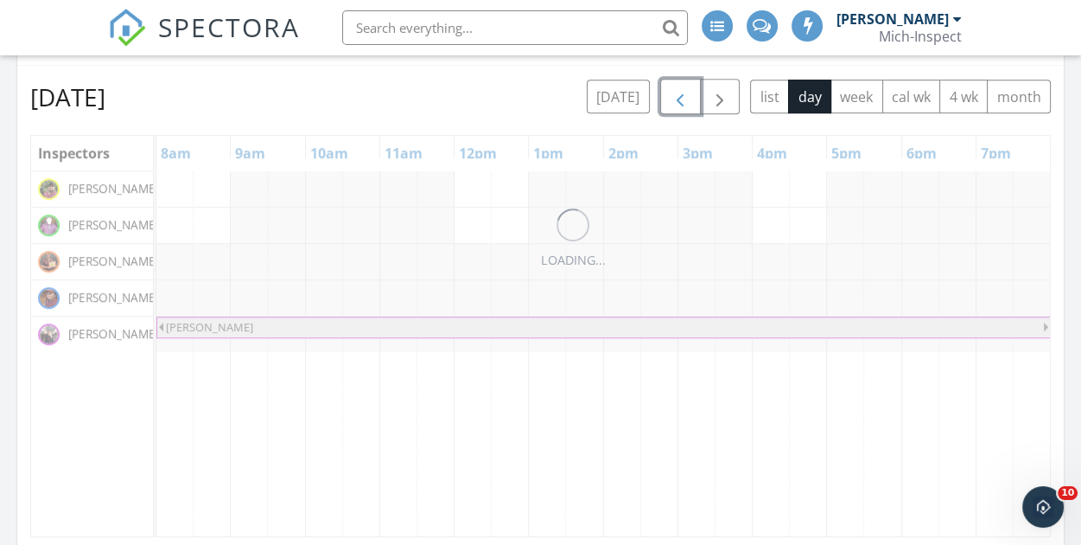
click at [691, 90] on span "button" at bounding box center [680, 96] width 21 height 21
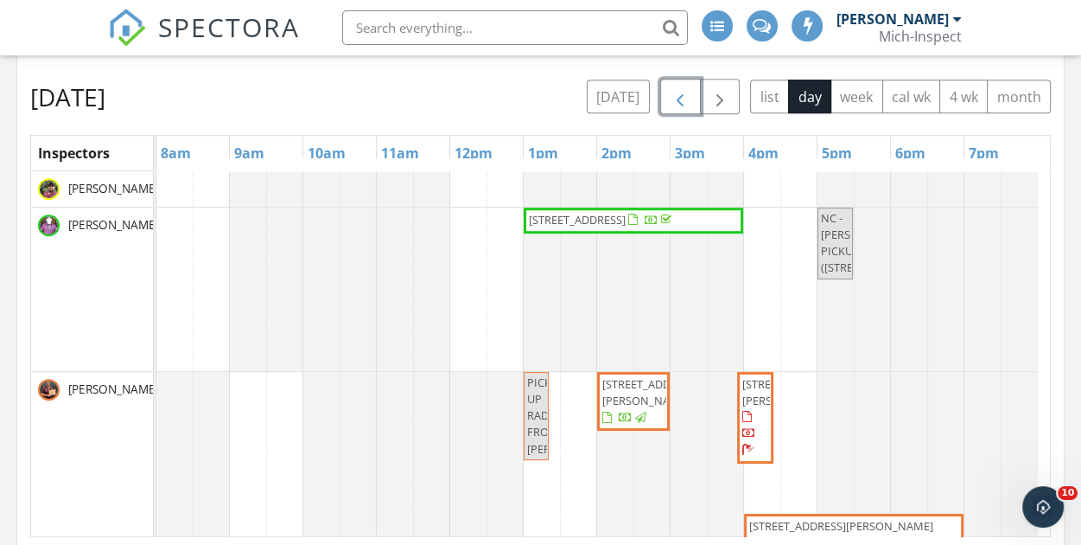
click at [691, 90] on span "button" at bounding box center [680, 96] width 21 height 21
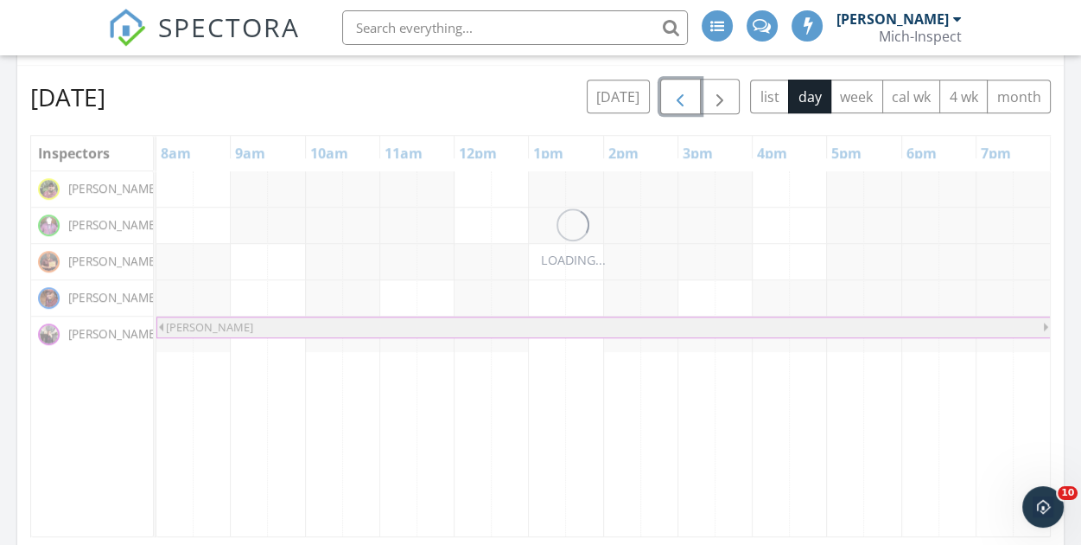
click at [691, 90] on span "button" at bounding box center [680, 96] width 21 height 21
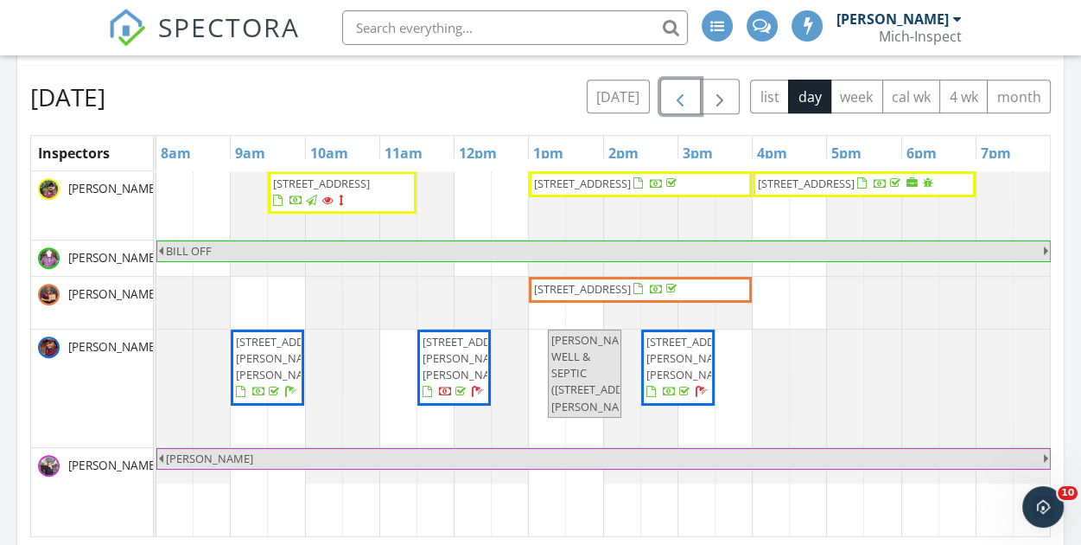
click at [691, 90] on span "button" at bounding box center [680, 96] width 21 height 21
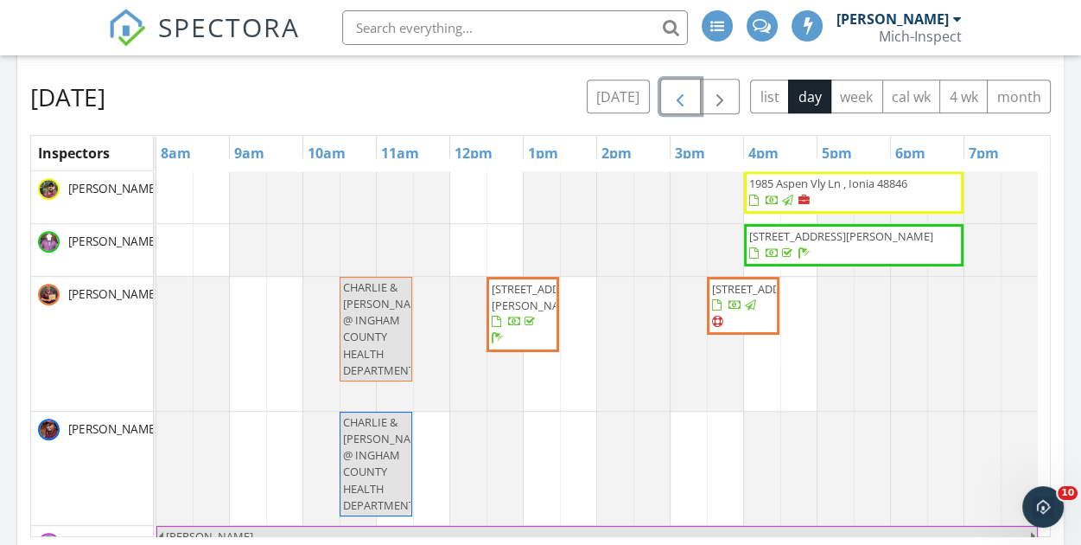
click at [691, 90] on span "button" at bounding box center [680, 96] width 21 height 21
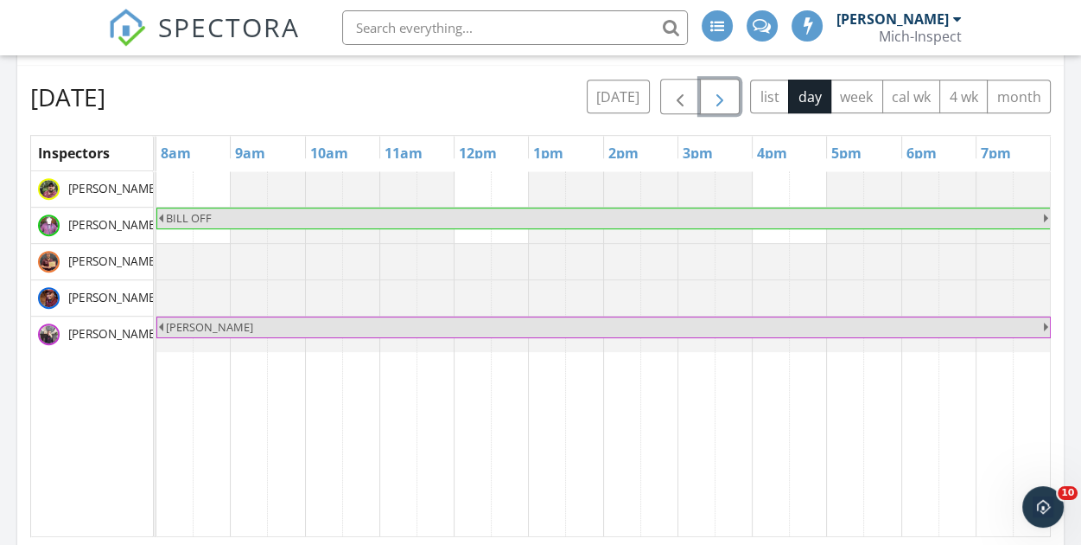
click at [719, 90] on span "button" at bounding box center [720, 96] width 21 height 21
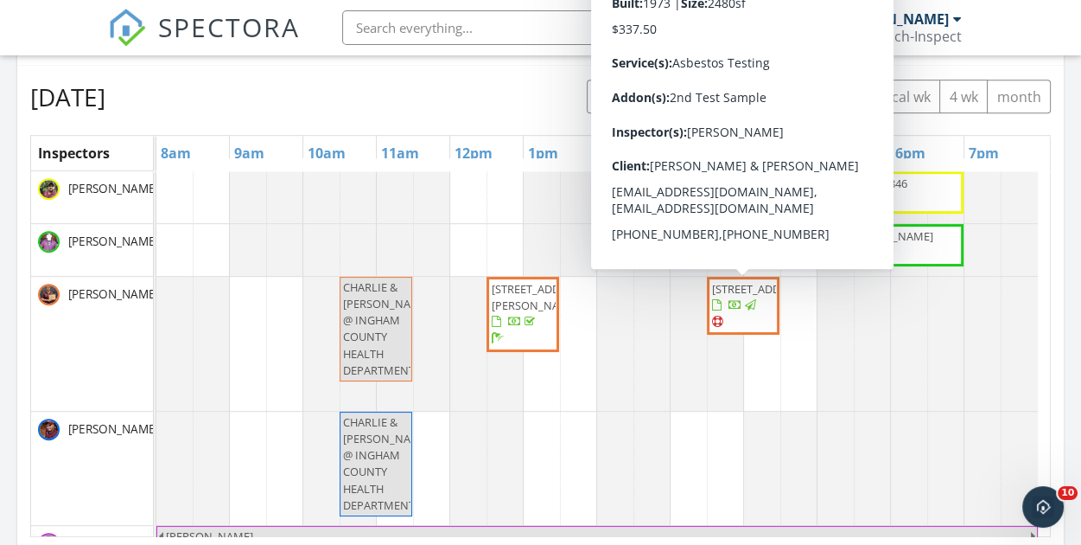
click at [716, 328] on div at bounding box center [717, 321] width 11 height 11
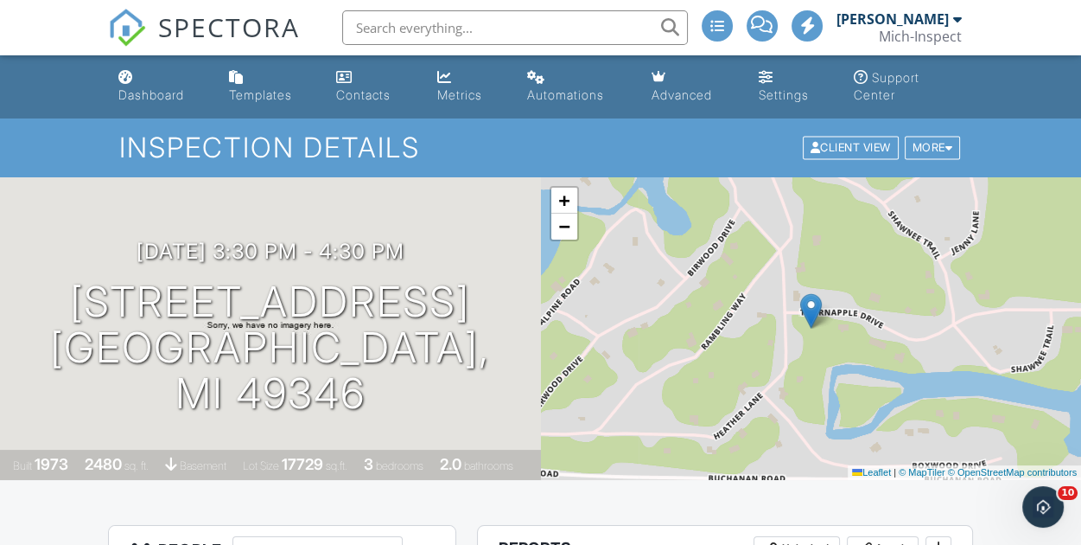
click at [440, 32] on input "text" at bounding box center [515, 27] width 346 height 35
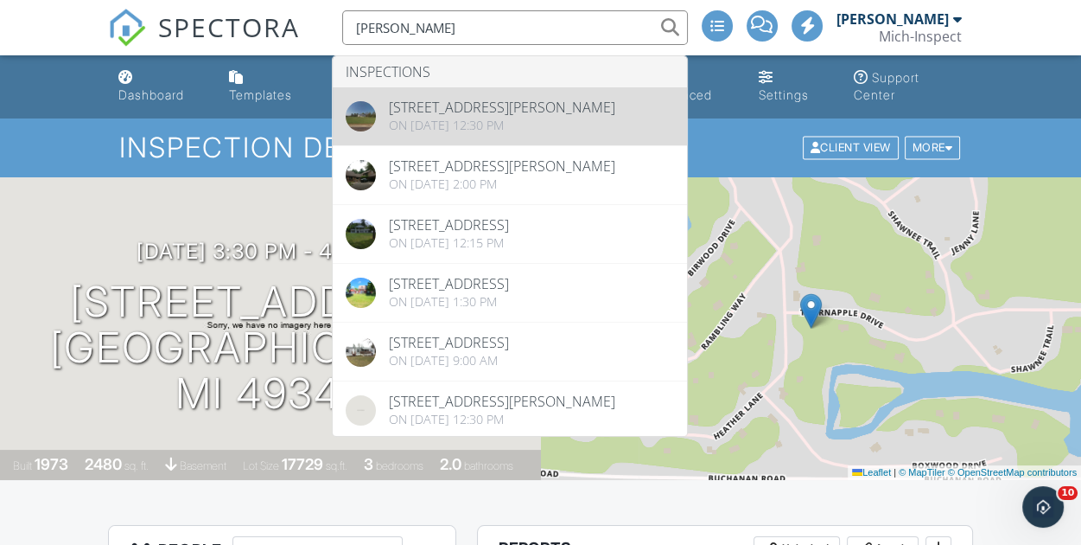
type input "perry"
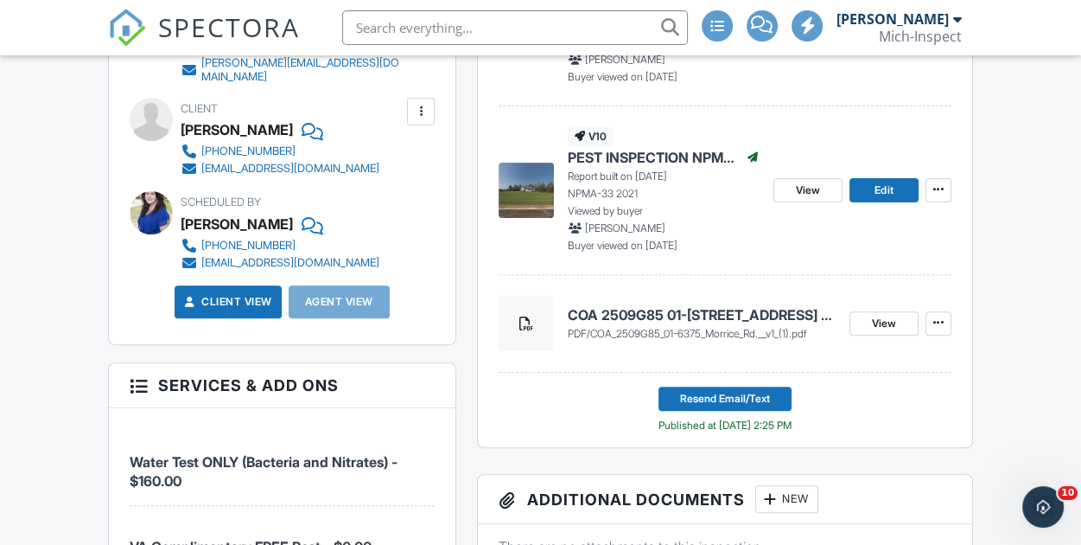
scroll to position [605, 0]
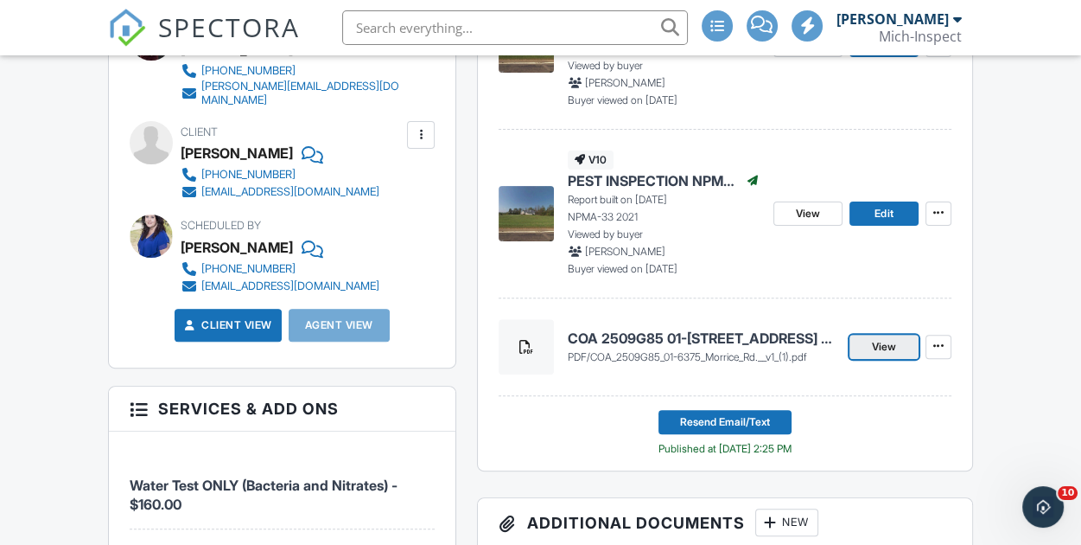
click at [908, 348] on link "View" at bounding box center [884, 346] width 69 height 24
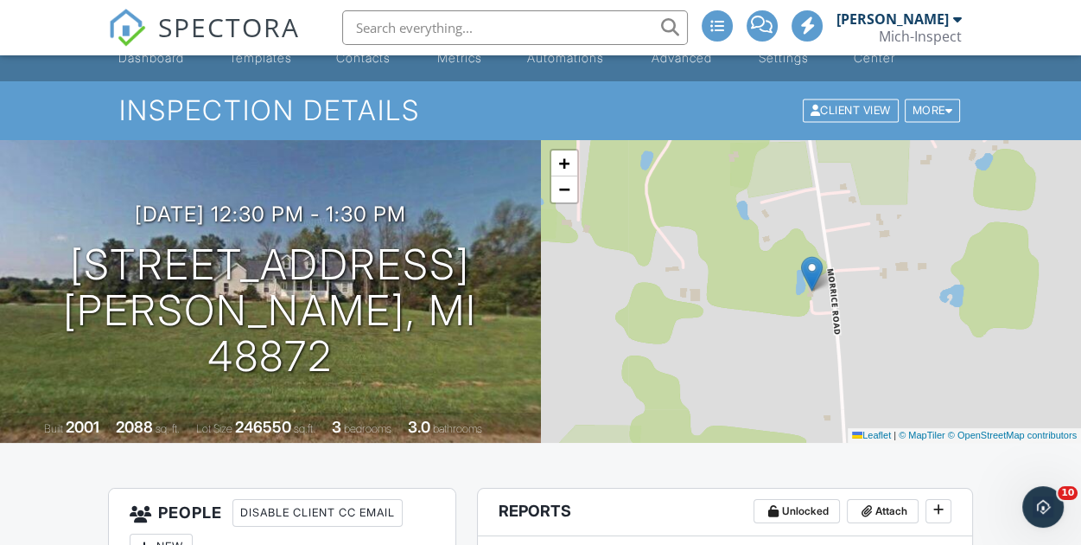
scroll to position [0, 0]
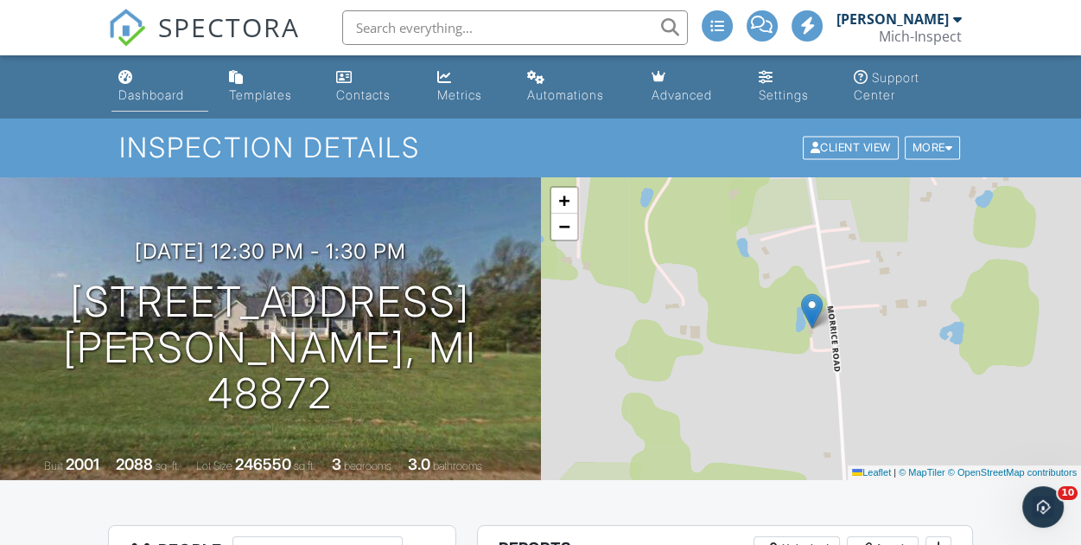
click at [132, 80] on div "Dashboard" at bounding box center [125, 77] width 15 height 14
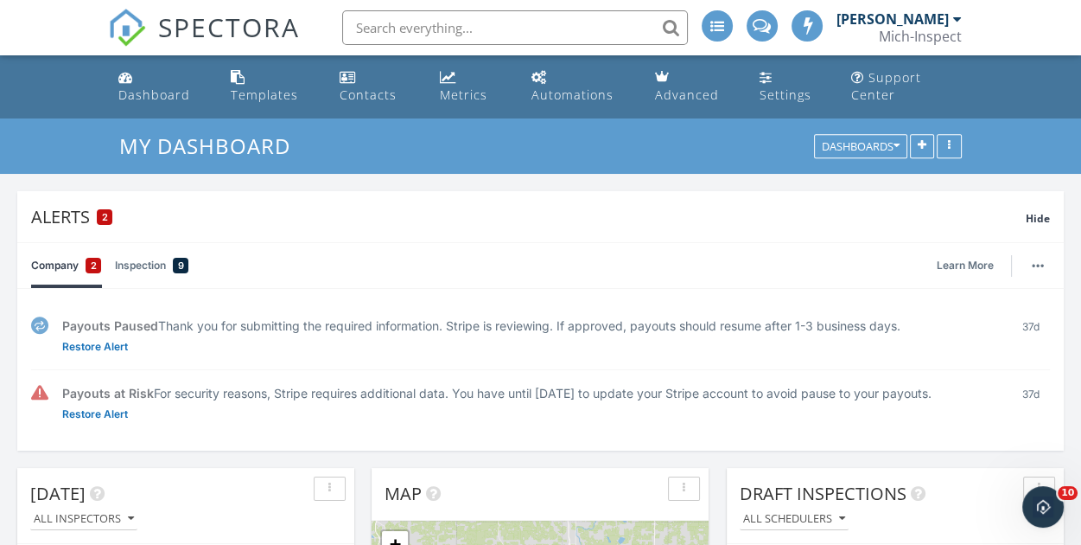
click at [91, 260] on span "2" at bounding box center [94, 265] width 6 height 17
click at [1036, 264] on img "button" at bounding box center [1038, 265] width 12 height 3
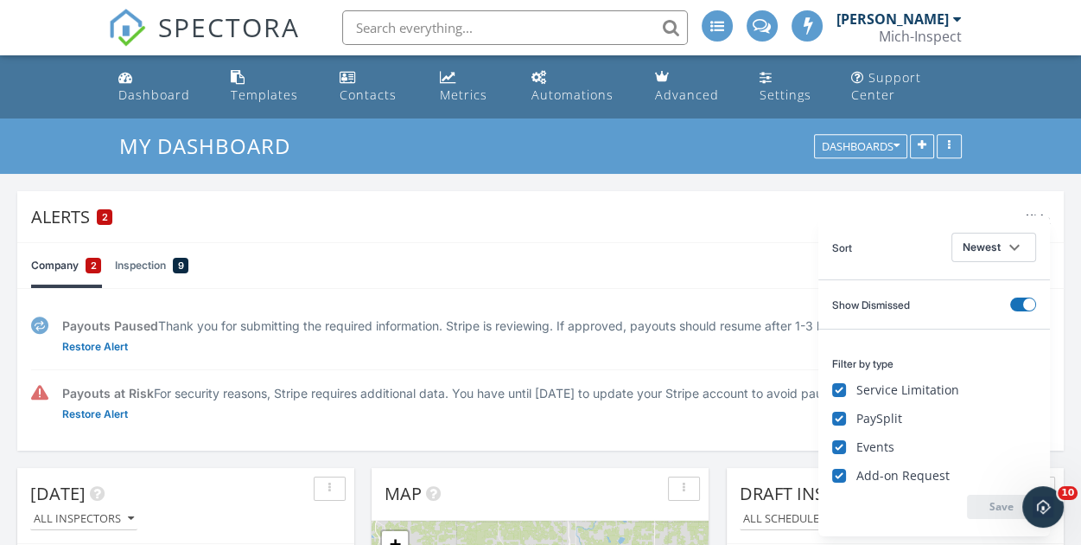
click at [725, 236] on div "Alerts 2 Hide" at bounding box center [540, 216] width 1047 height 51
